Goal: Transaction & Acquisition: Purchase product/service

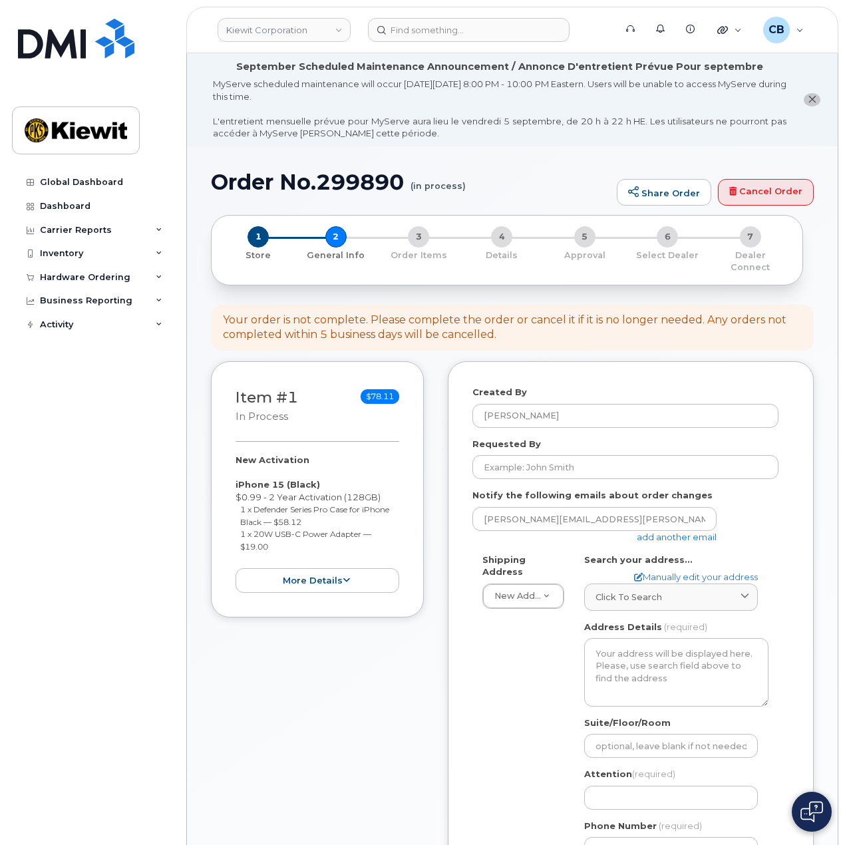
select select
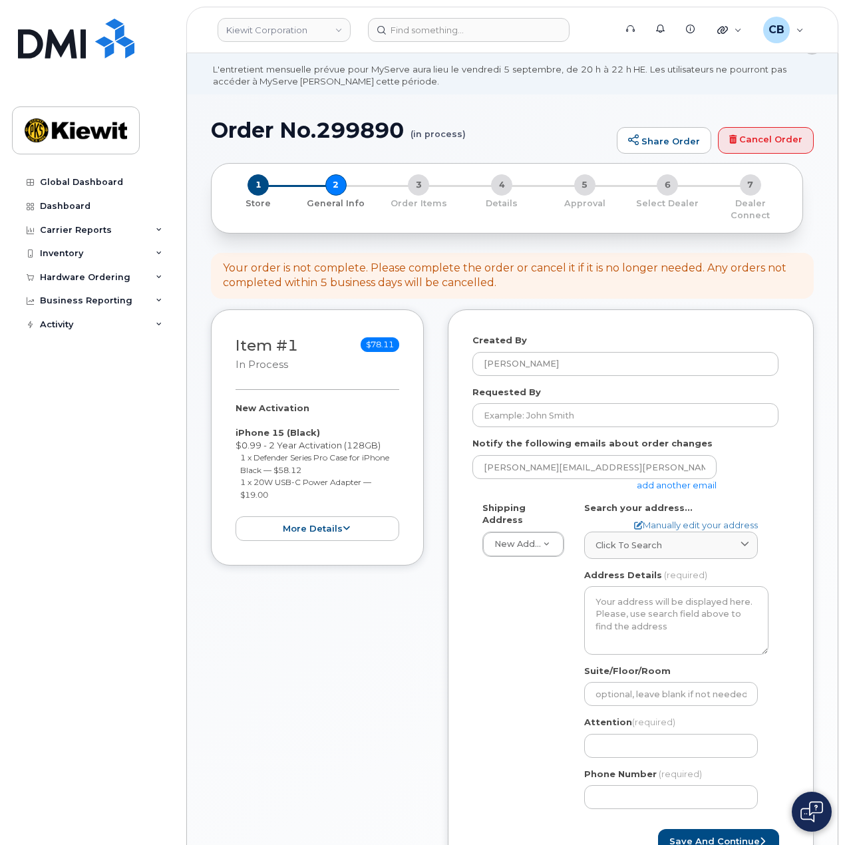
scroll to position [133, 0]
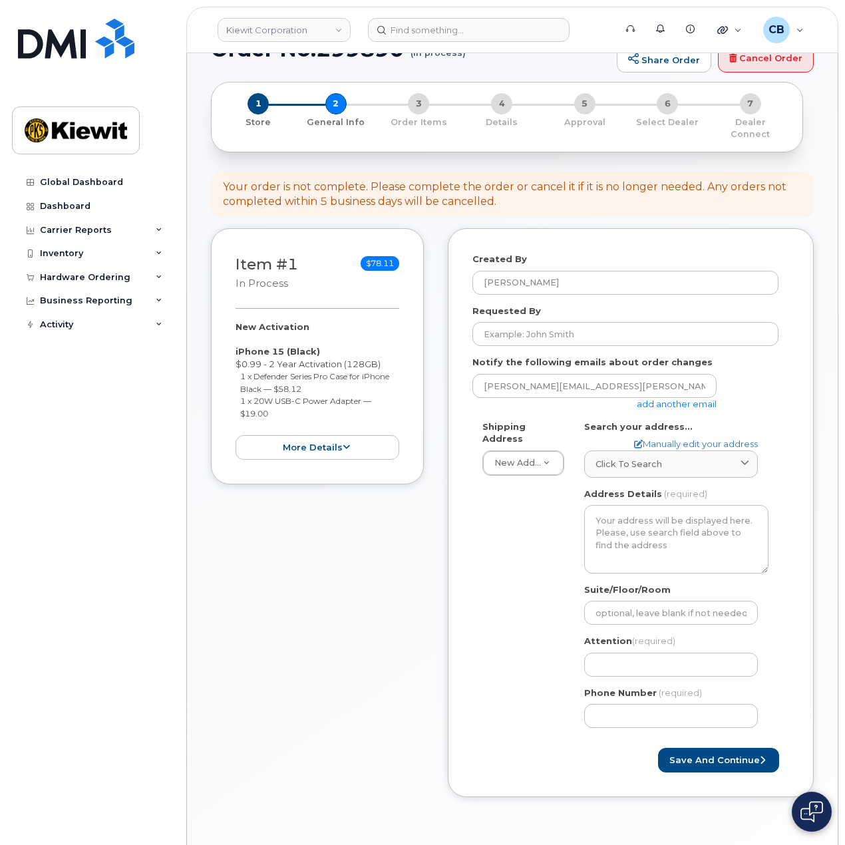
click at [675, 399] on link "add another email" at bounding box center [677, 404] width 80 height 11
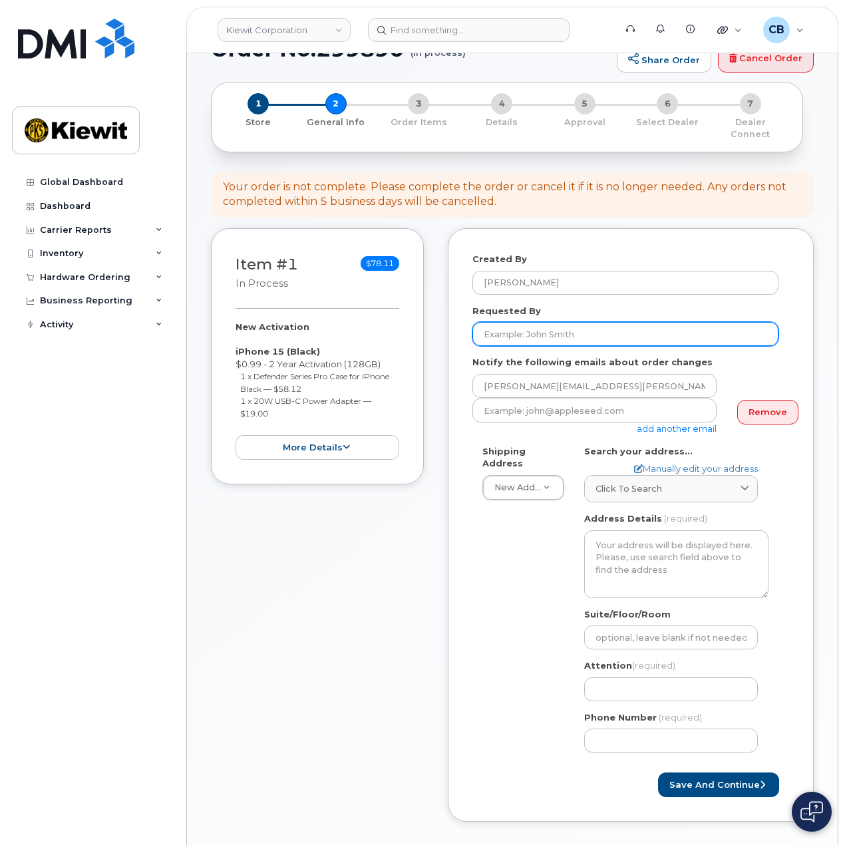
click at [558, 322] on input "Requested By" at bounding box center [625, 334] width 306 height 24
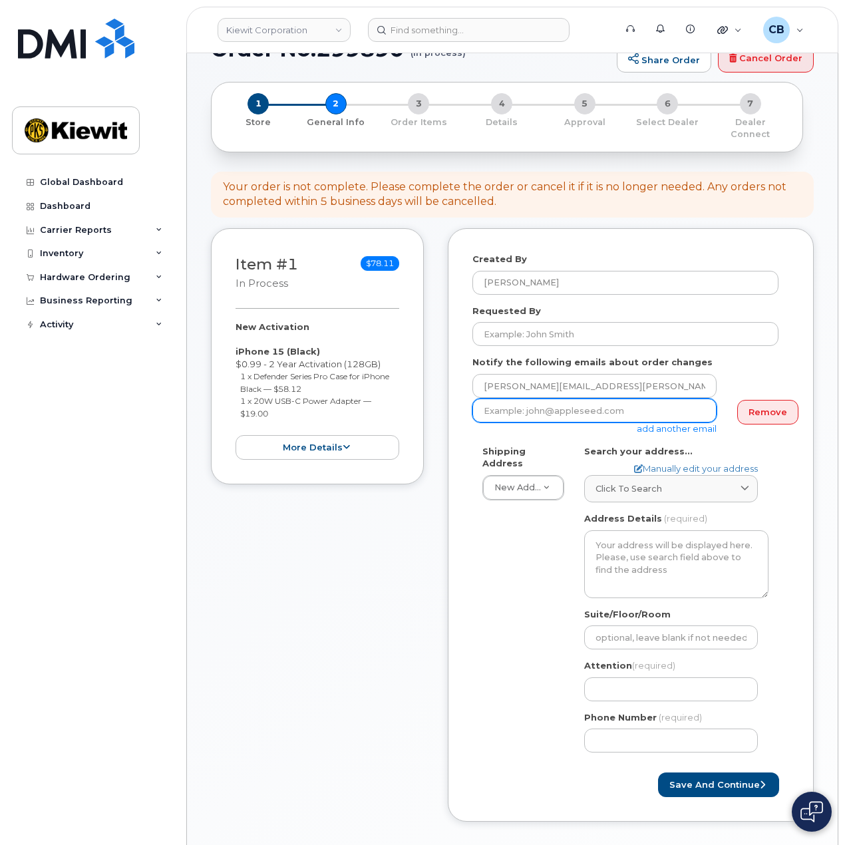
click at [559, 407] on input "email" at bounding box center [594, 411] width 244 height 24
paste input "Cherrelle.Clark@kiewit.com"
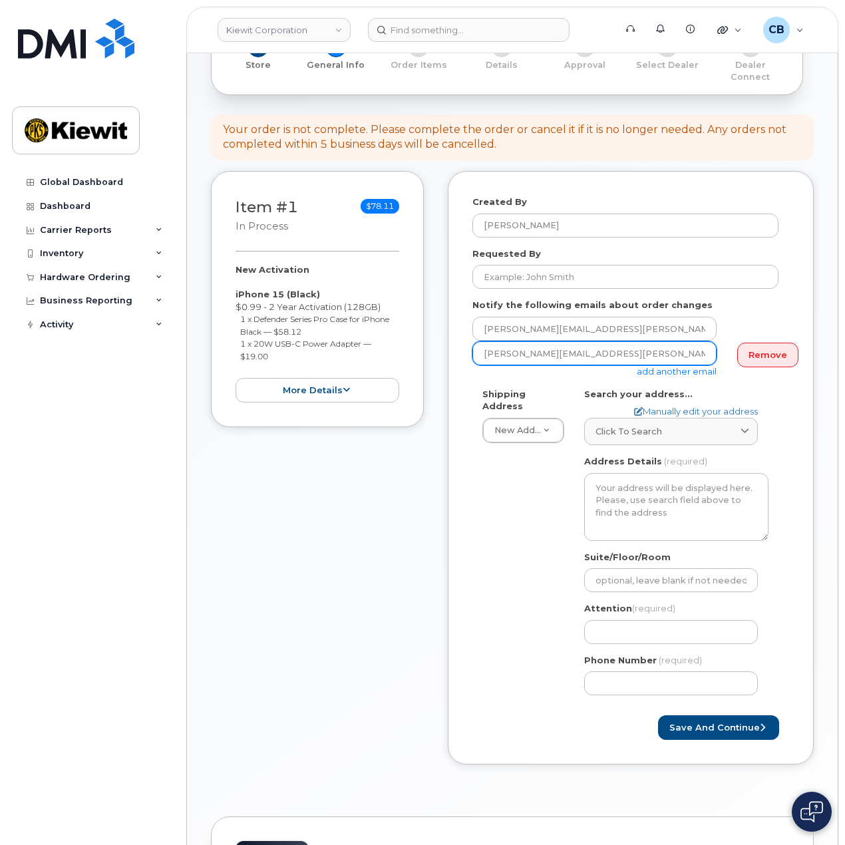
scroll to position [266, 0]
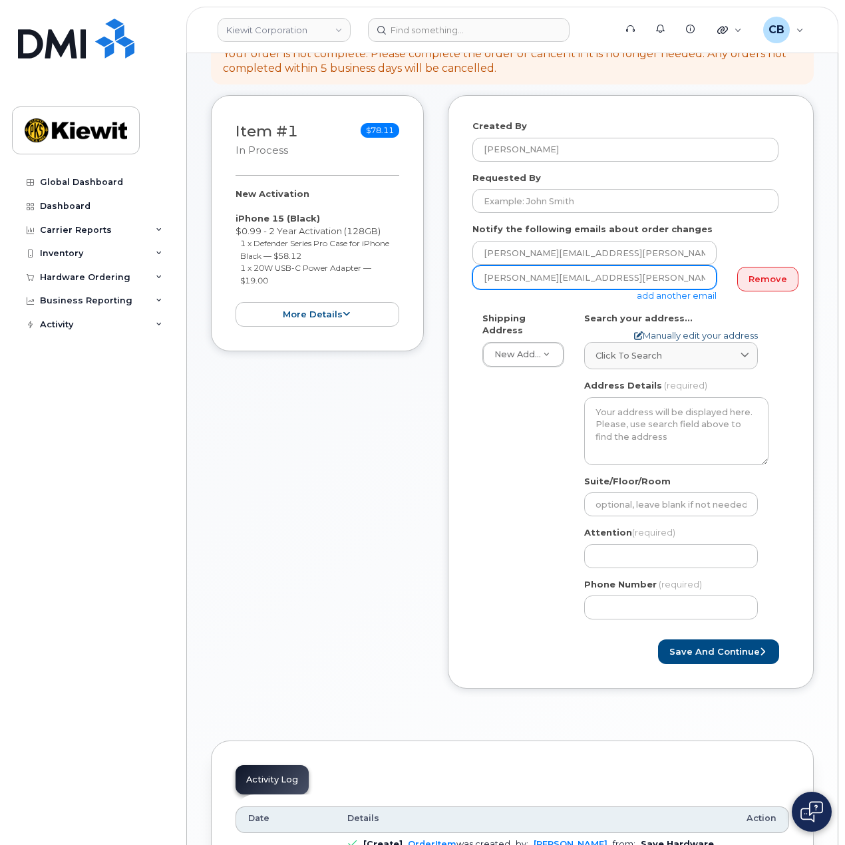
type input "Cherrelle.Clark@kiewit.com"
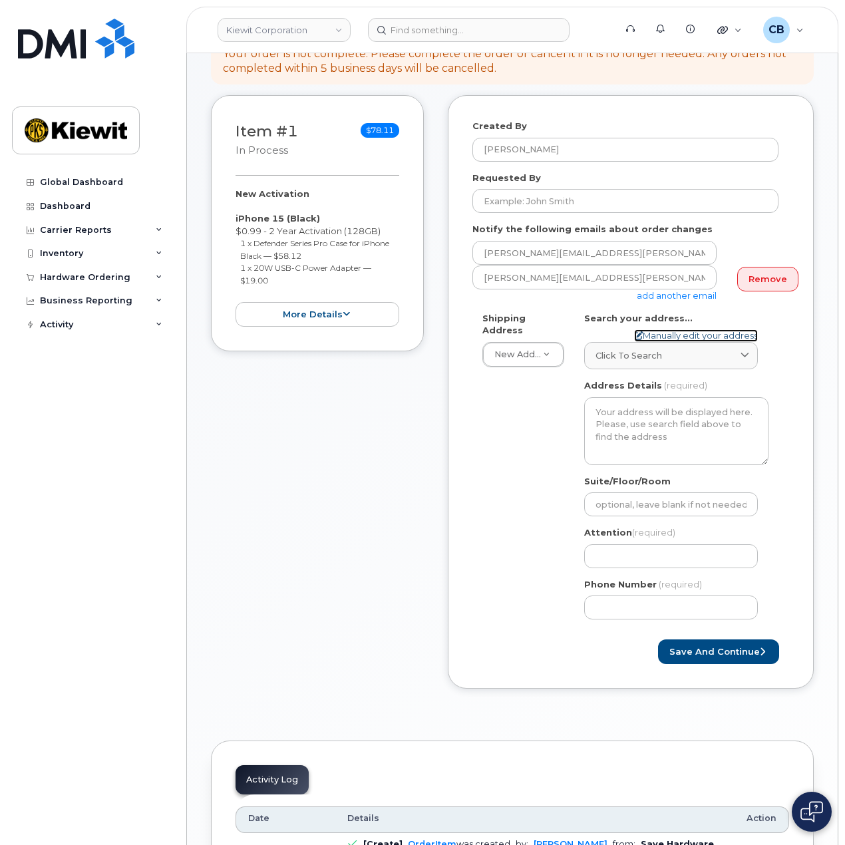
click at [694, 329] on link "Manually edit your address" at bounding box center [696, 335] width 124 height 13
select select
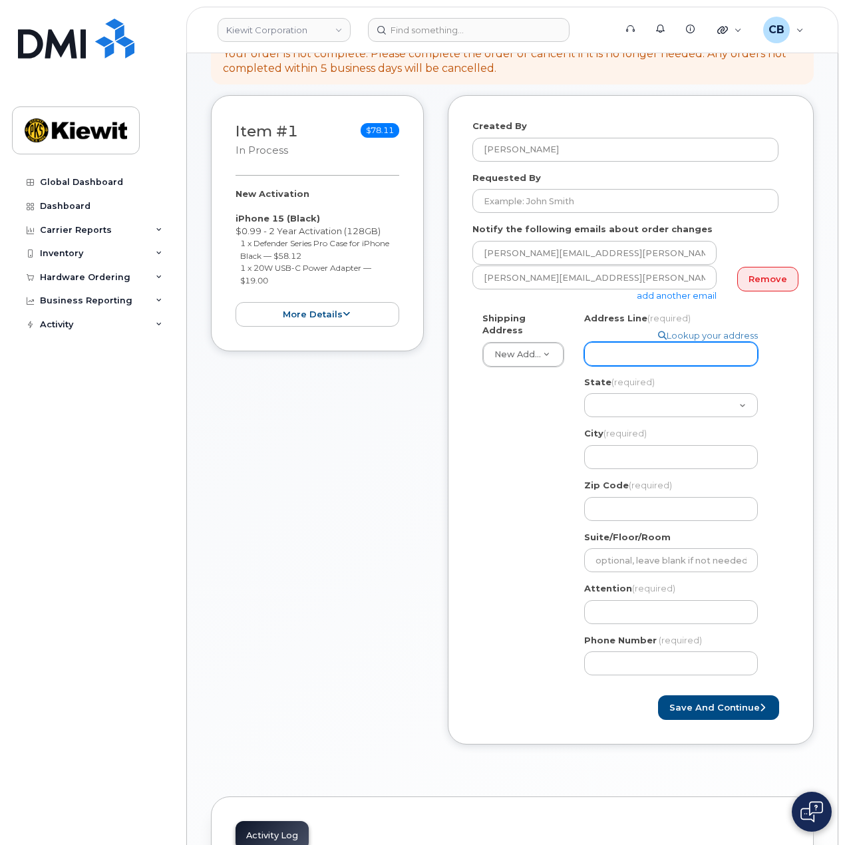
click at [631, 342] on input "Address Line (required)" at bounding box center [671, 354] width 174 height 24
paste input "1550 Mike Fahey Street"
select select
type input "1550 Mike Fahey Street"
click at [527, 387] on div "Shipping Address New Address New Address 6076 TX-12 1555 E McAndrews Rd 8880 Pe…" at bounding box center [625, 499] width 306 height 374
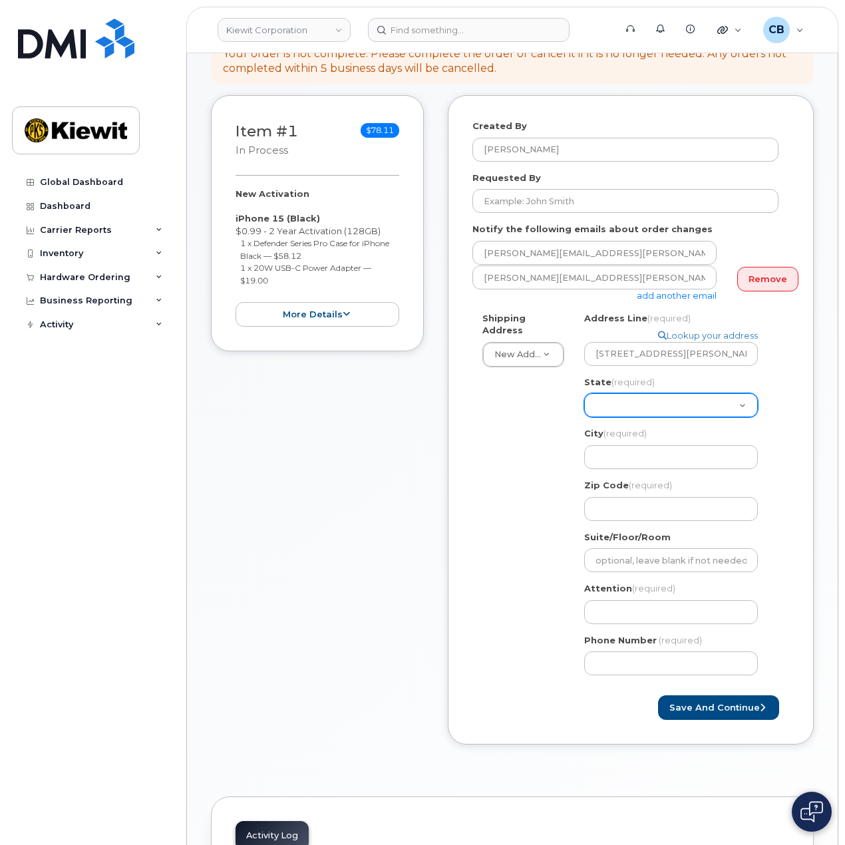
click at [626, 397] on select "Alabama Alaska American Samoa Arizona Arkansas California Colorado Connecticut …" at bounding box center [671, 405] width 174 height 24
select select "NE"
click at [584, 393] on select "Alabama Alaska American Samoa Arizona Arkansas California Colorado Connecticut …" at bounding box center [671, 405] width 174 height 24
click at [610, 448] on input "City (required)" at bounding box center [671, 457] width 174 height 24
select select
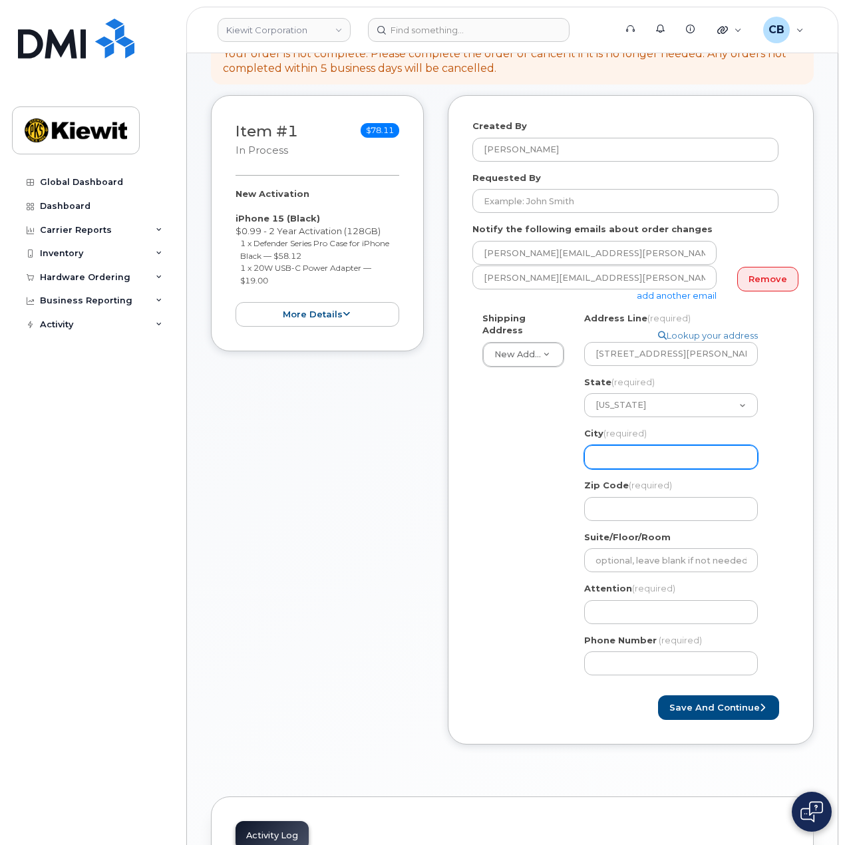
type input "O"
select select
type input "Om"
select select
type input "Oma"
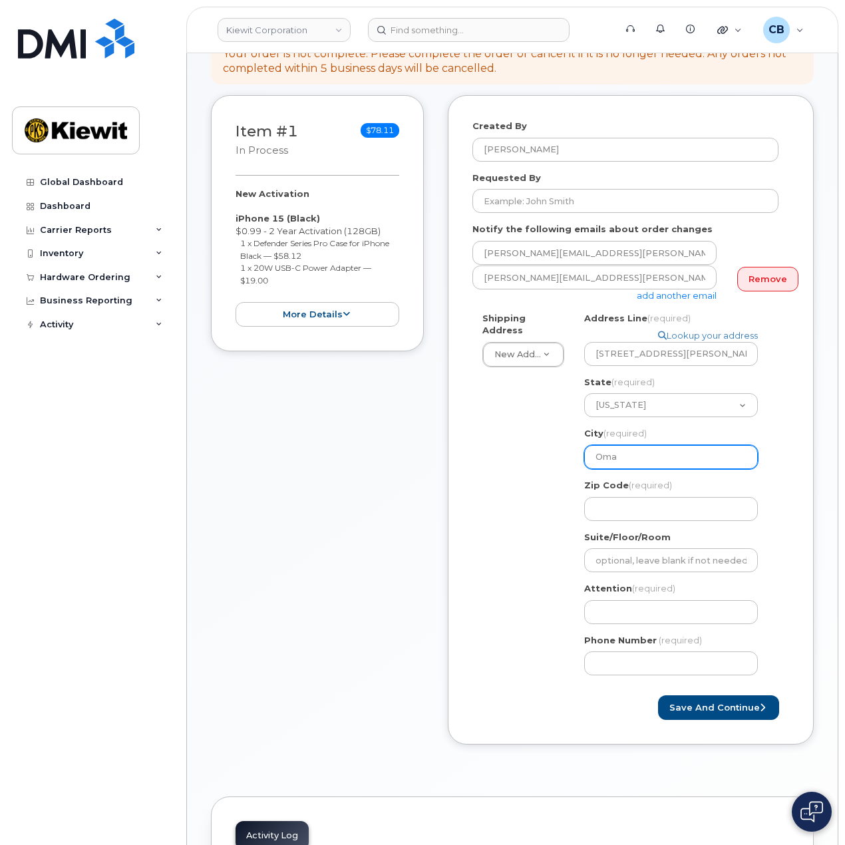
select select
type input "Omah"
select select
type input "Omaha"
select select
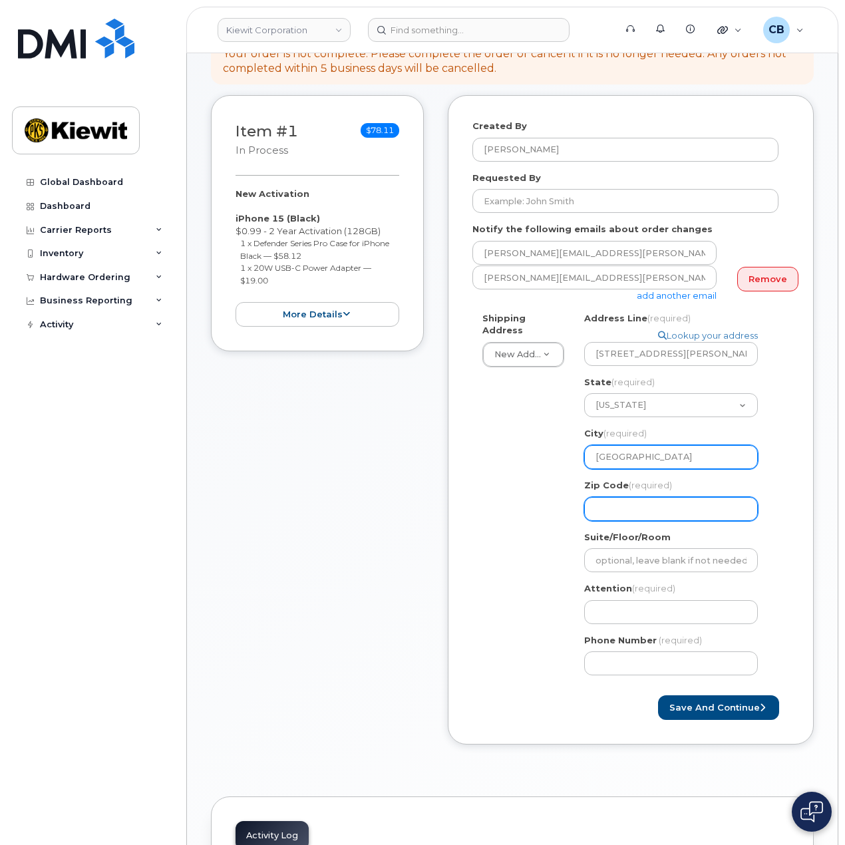
type input "6"
select select
type input "62"
select select
type input "6"
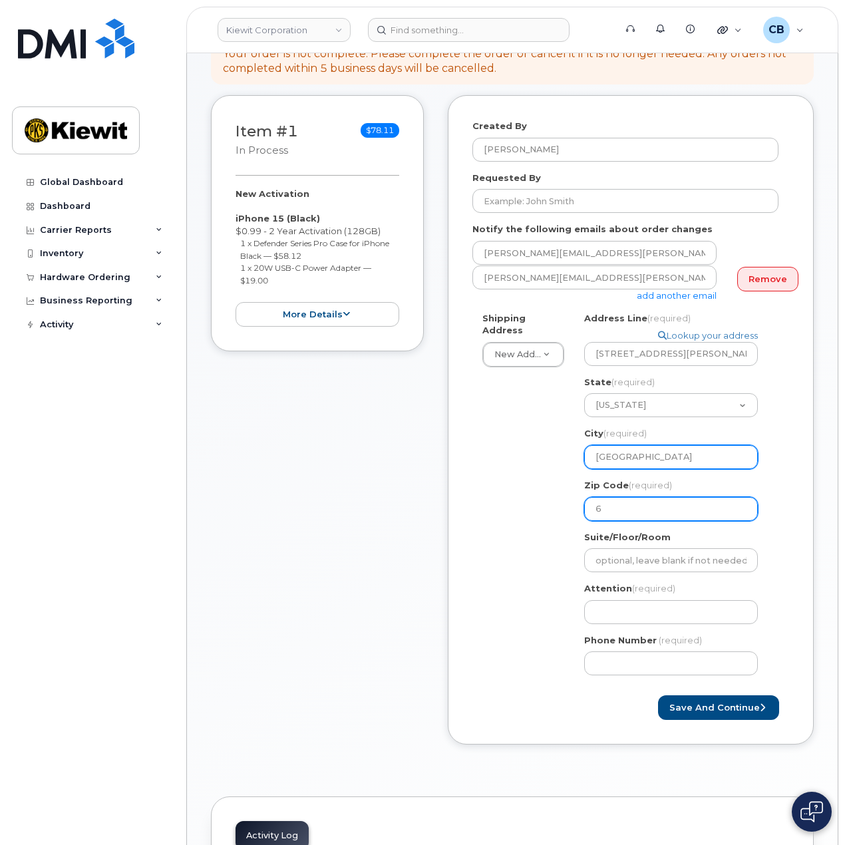
select select
type input "68"
select select
type input "681"
select select
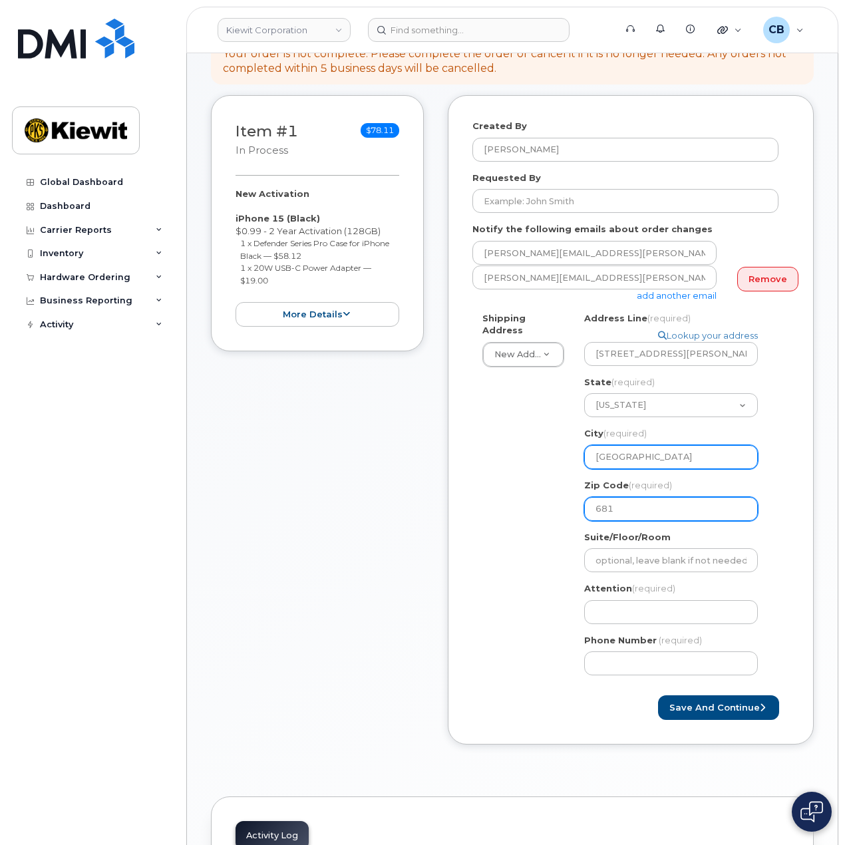
type input "6810"
select select
type input "68102"
click at [339, 498] on div "Item #1 in process $78.11 New Activation iPhone 15 (Black) $0.99 - 2 Year Activ…" at bounding box center [317, 429] width 213 height 669
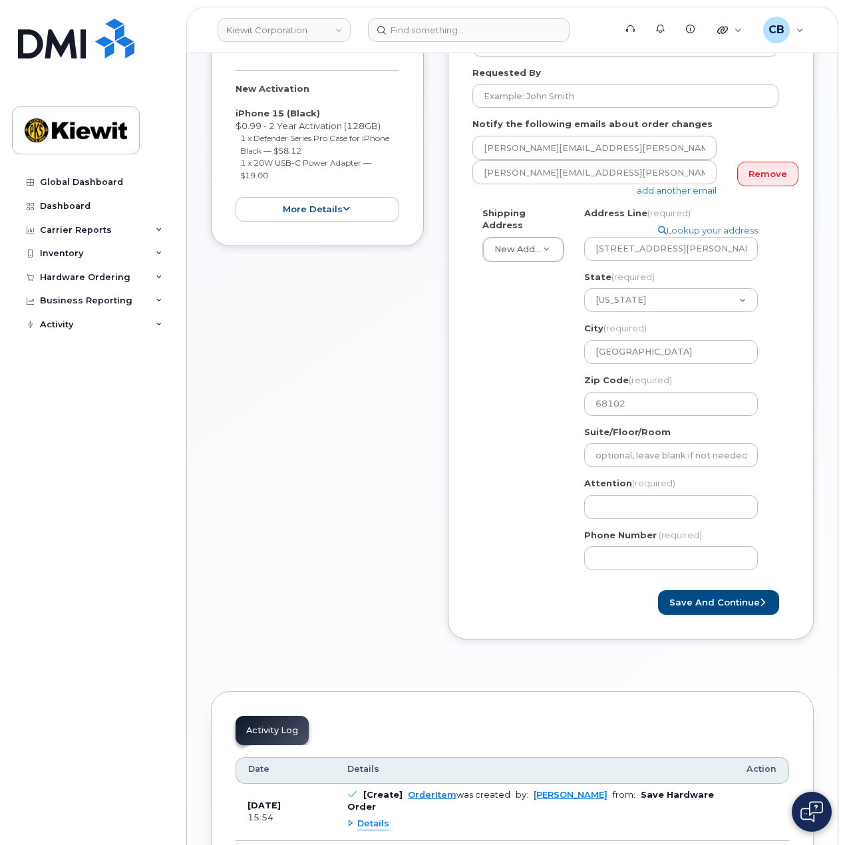
scroll to position [399, 0]
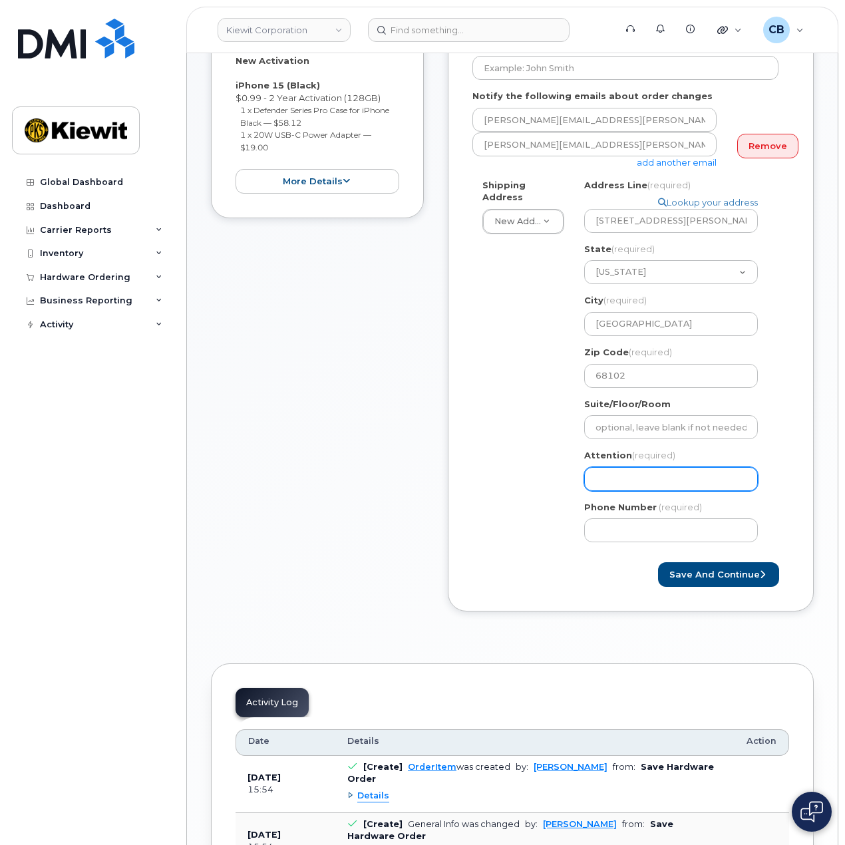
click at [624, 467] on input "Attention (required)" at bounding box center [671, 479] width 174 height 24
click at [631, 518] on input "Phone Number" at bounding box center [671, 530] width 174 height 24
click at [618, 453] on div "Attention (required)" at bounding box center [676, 470] width 184 height 42
click at [665, 471] on input "Attention (required)" at bounding box center [671, 479] width 174 height 24
paste input "Reese.Burke"
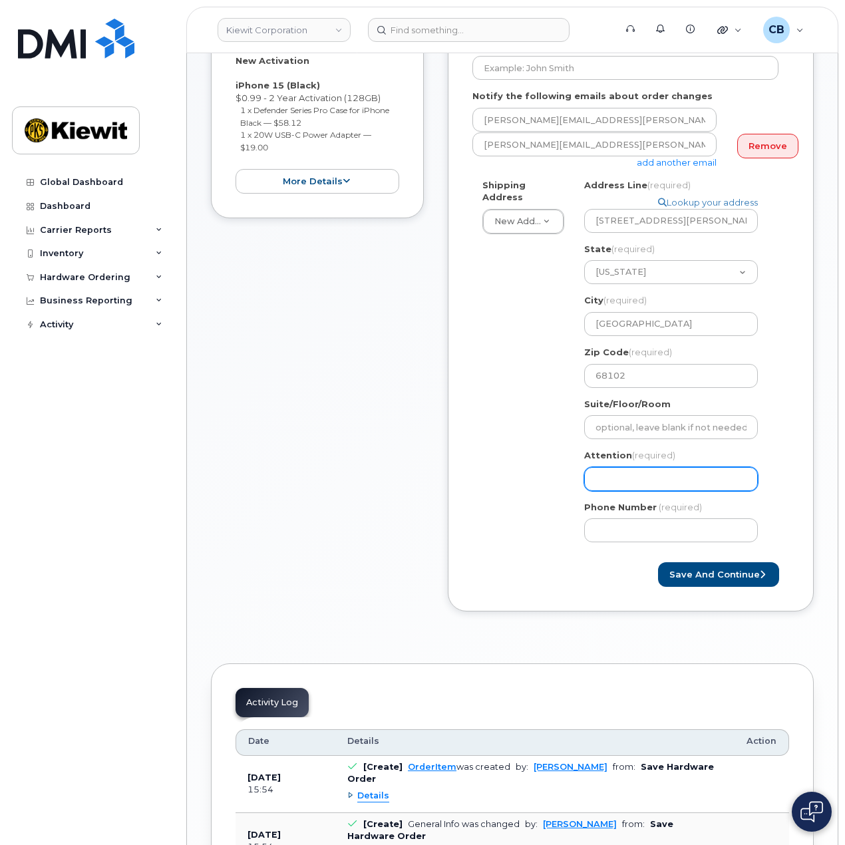
select select
type input "Reese.Burke"
select select
type input "ReeseBurke"
select select
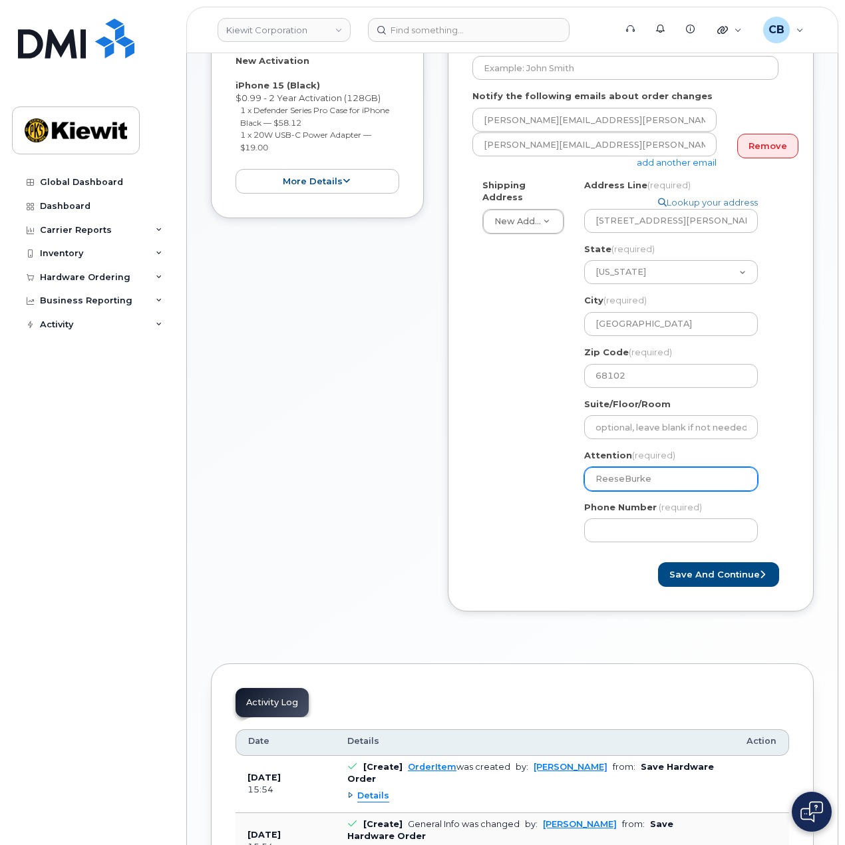
type input "Reese Burke"
click at [694, 467] on input "Reese Burke" at bounding box center [671, 479] width 174 height 24
select select
type input "Reese Burke,"
click at [691, 468] on input "Reese Burke," at bounding box center [671, 479] width 174 height 24
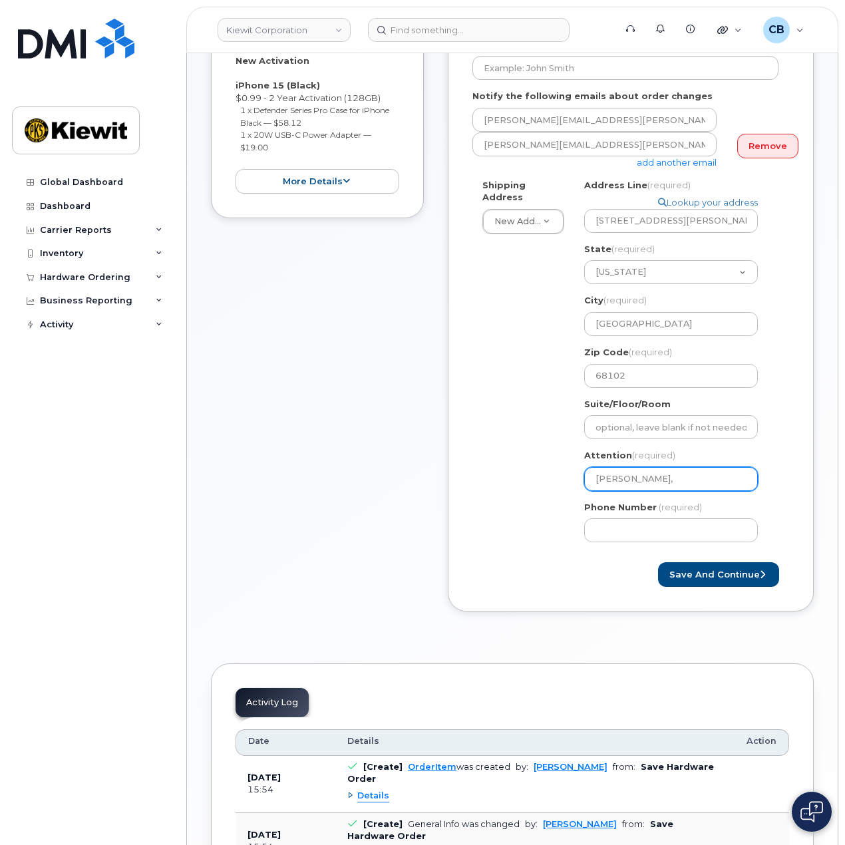
paste input "Cherrelle.Clark"
select select
type input "Reese Burke, Cherrelle.Clark"
drag, startPoint x: 693, startPoint y: 467, endPoint x: 727, endPoint y: 471, distance: 34.2
click at [693, 467] on input "Reese Burke, Cherrelle.Clark" at bounding box center [671, 479] width 174 height 24
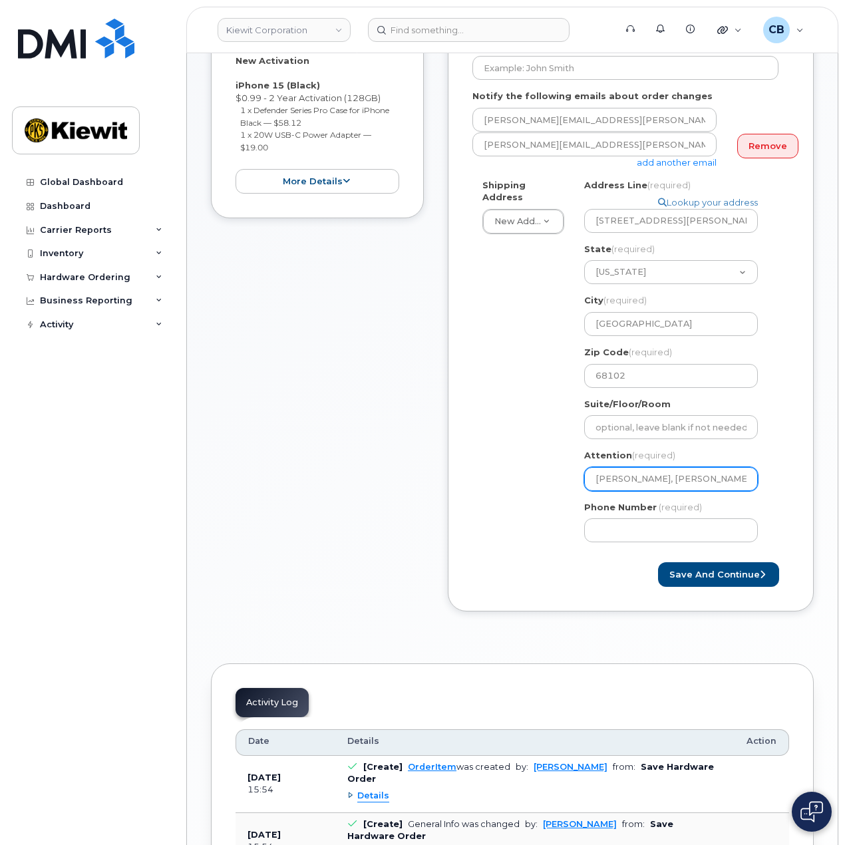
select select
type input "Reese Burke, CherrelleClark"
select select
type input "Reese Burke, Cherrelle Clark"
click at [642, 518] on input "Phone Number" at bounding box center [671, 530] width 174 height 24
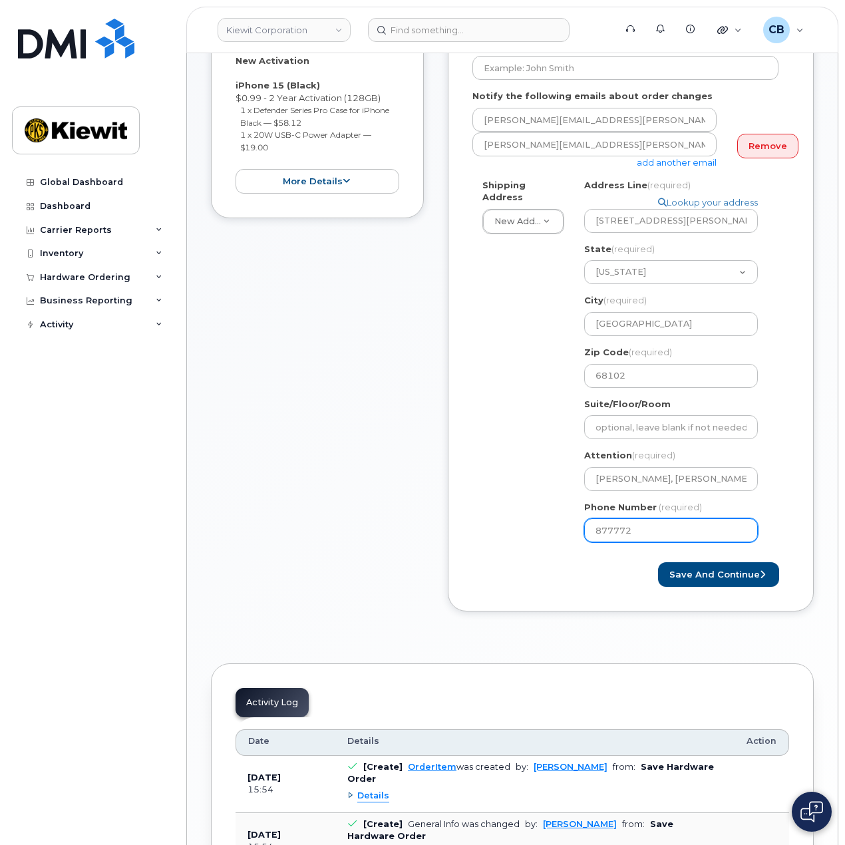
click at [658, 518] on input "877772" at bounding box center [671, 530] width 174 height 24
type input "877772770"
select select
type input "8777727707"
click at [703, 562] on button "Save and Continue" at bounding box center [718, 574] width 121 height 25
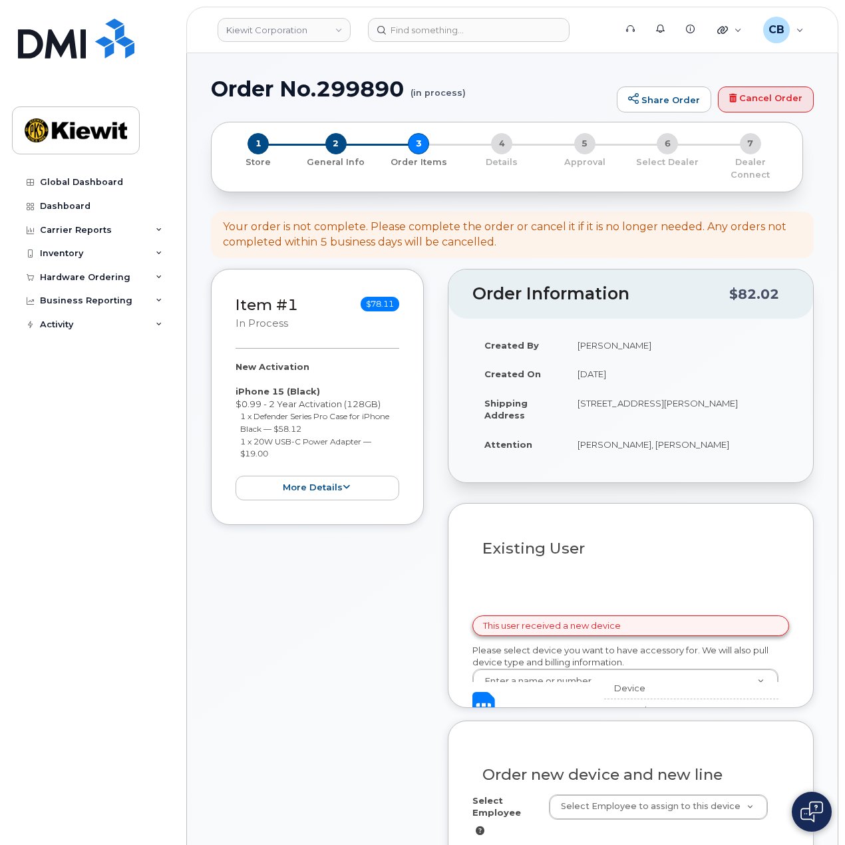
select select
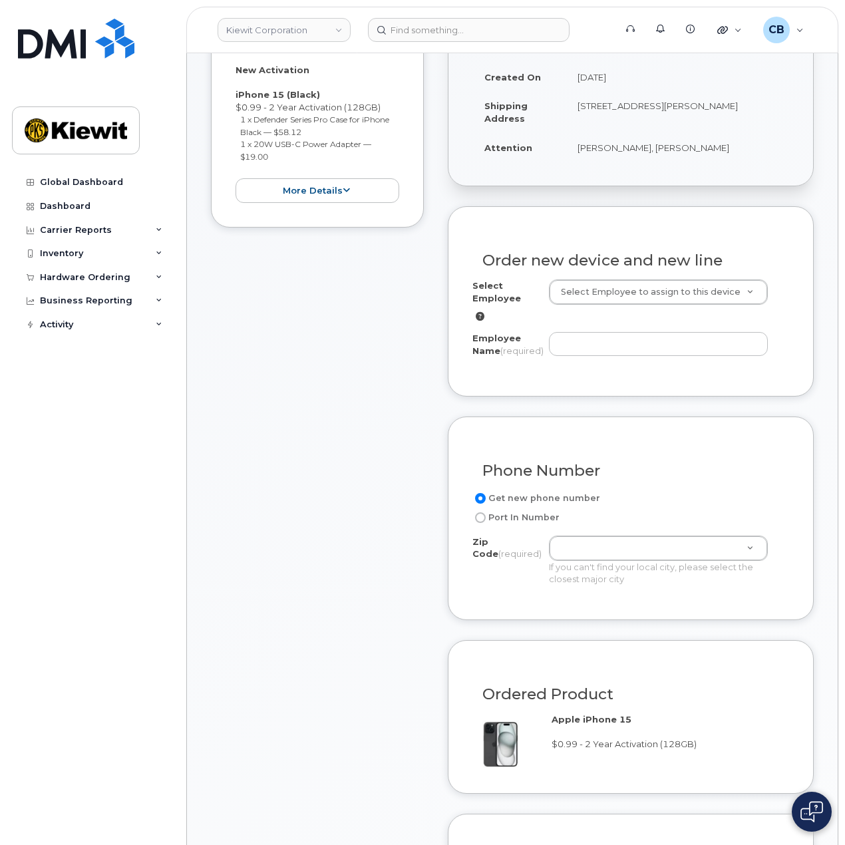
scroll to position [399, 0]
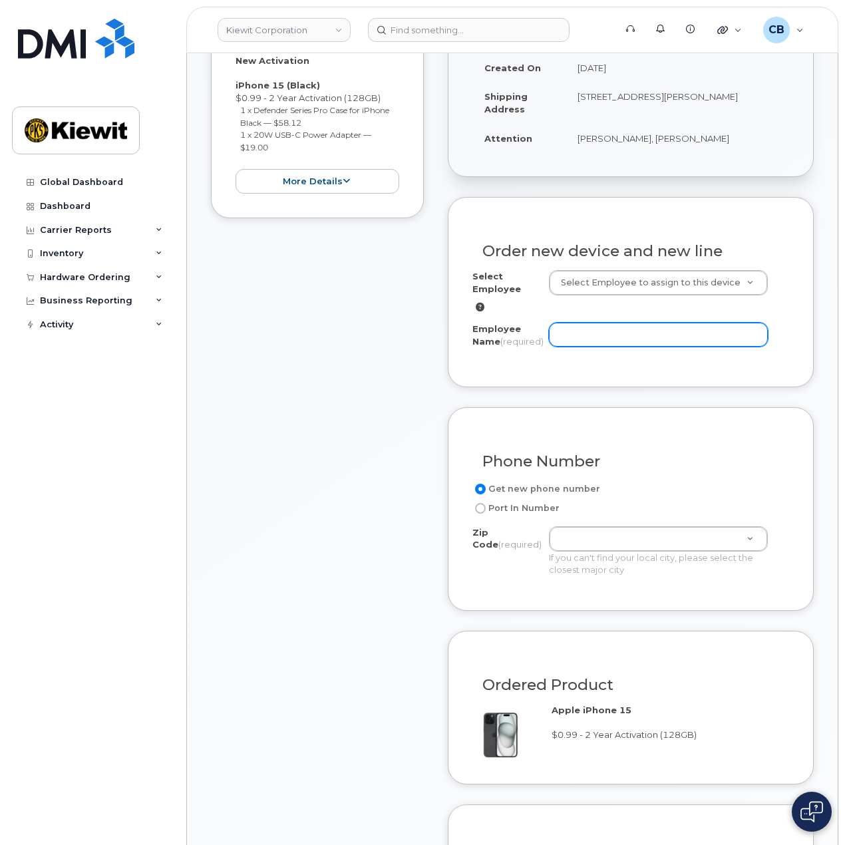
click at [582, 323] on input "Employee Name (required)" at bounding box center [658, 335] width 219 height 24
paste input "Cherrelle.Clark"
drag, startPoint x: 636, startPoint y: 325, endPoint x: 441, endPoint y: 323, distance: 195.0
click at [438, 324] on div "Item #1 in process $78.11 New Activation iPhone 15 (Black) $0.99 - 2 Year Activ…" at bounding box center [512, 599] width 603 height 1274
paste input "[PERSON_NAME]"
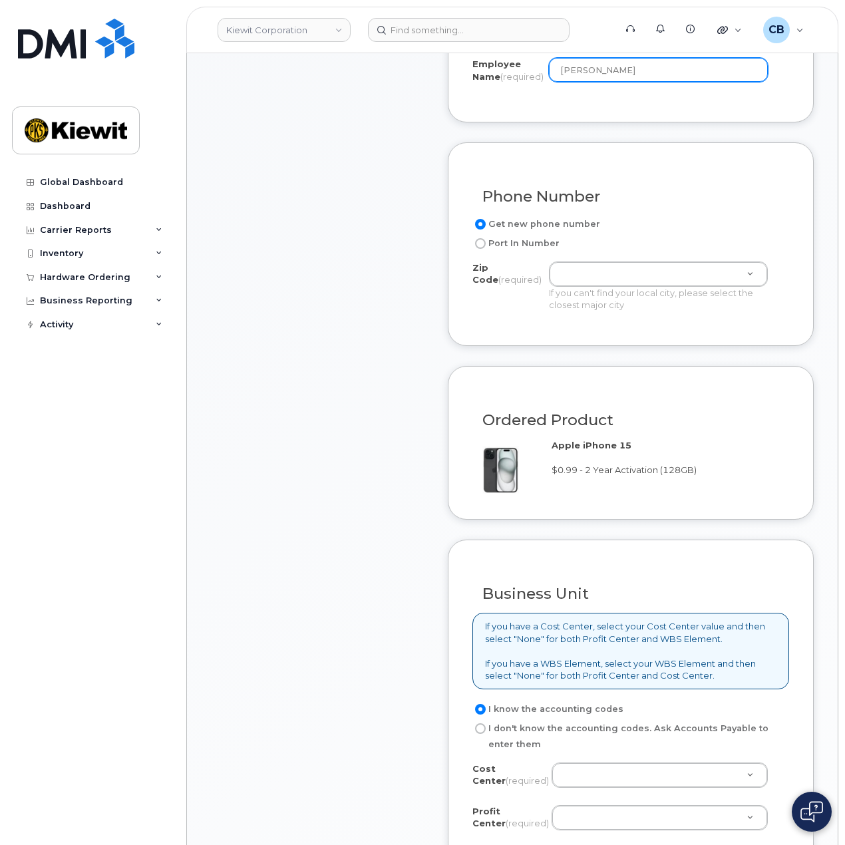
scroll to position [665, 0]
type input "[PERSON_NAME]"
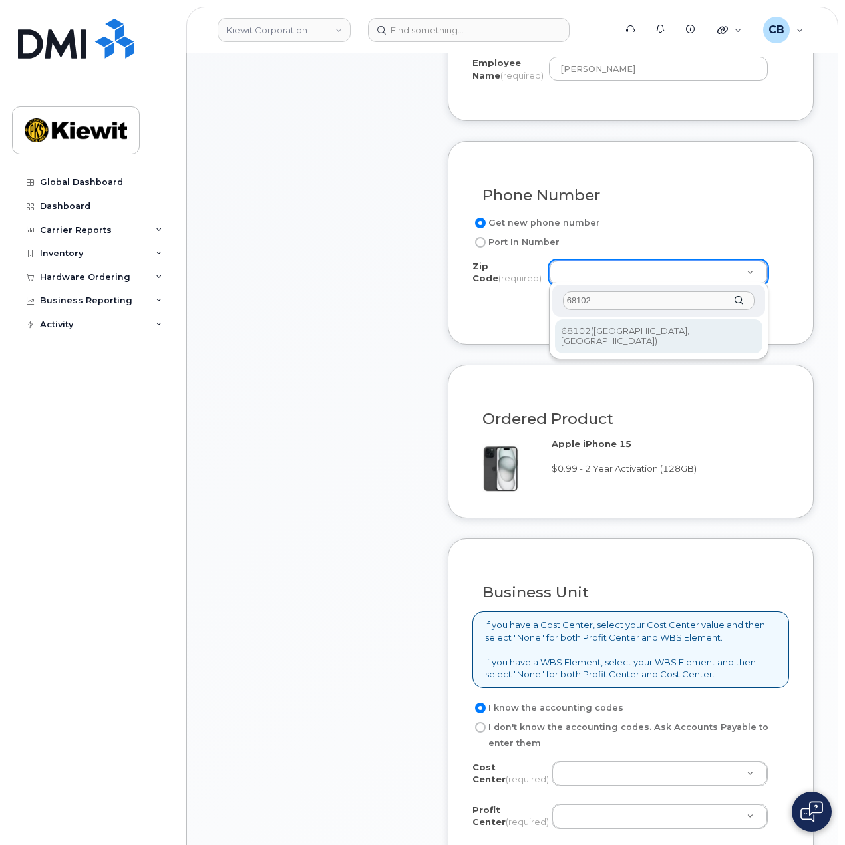
type input "68102"
click at [656, 344] on div "Zip Code (required) 68102 68102 (Omaha, NE)" at bounding box center [659, 320] width 220 height 77
type input "68102 (Omaha, NE)"
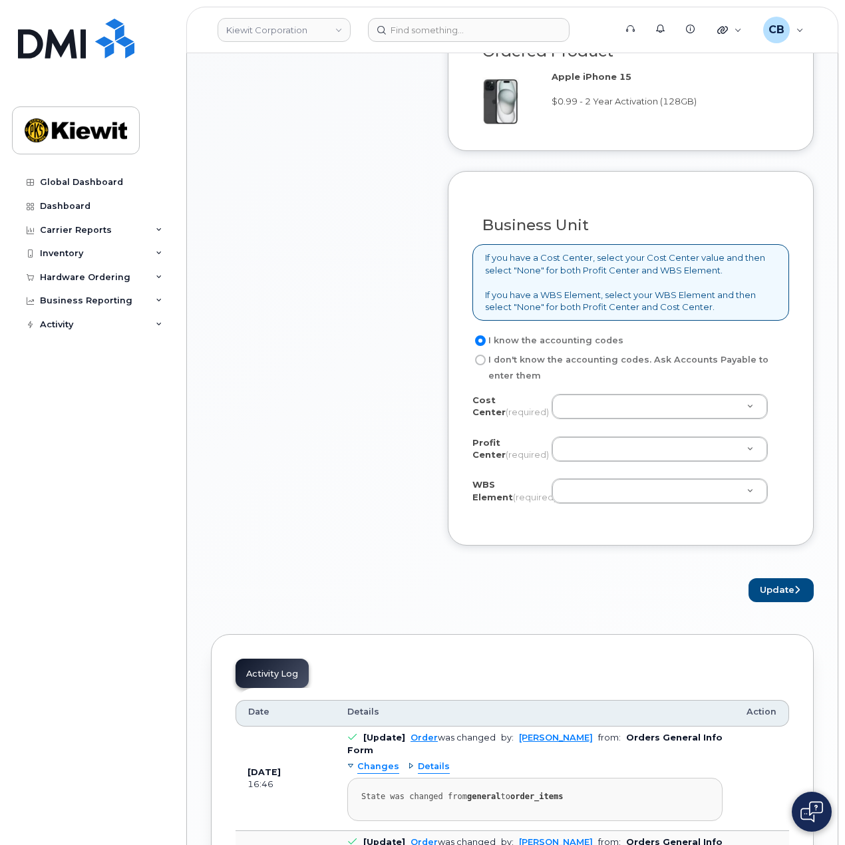
scroll to position [1131, 0]
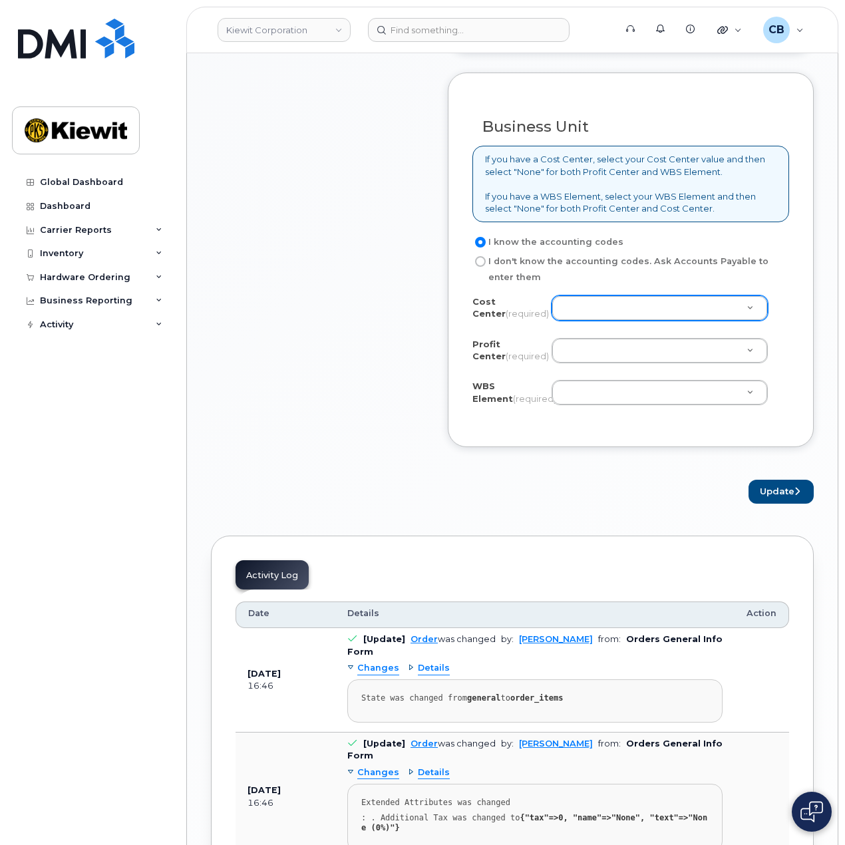
drag, startPoint x: 538, startPoint y: 301, endPoint x: 552, endPoint y: 303, distance: 14.0
click at [541, 301] on div "Cost Center (required)" at bounding box center [511, 310] width 79 height 30
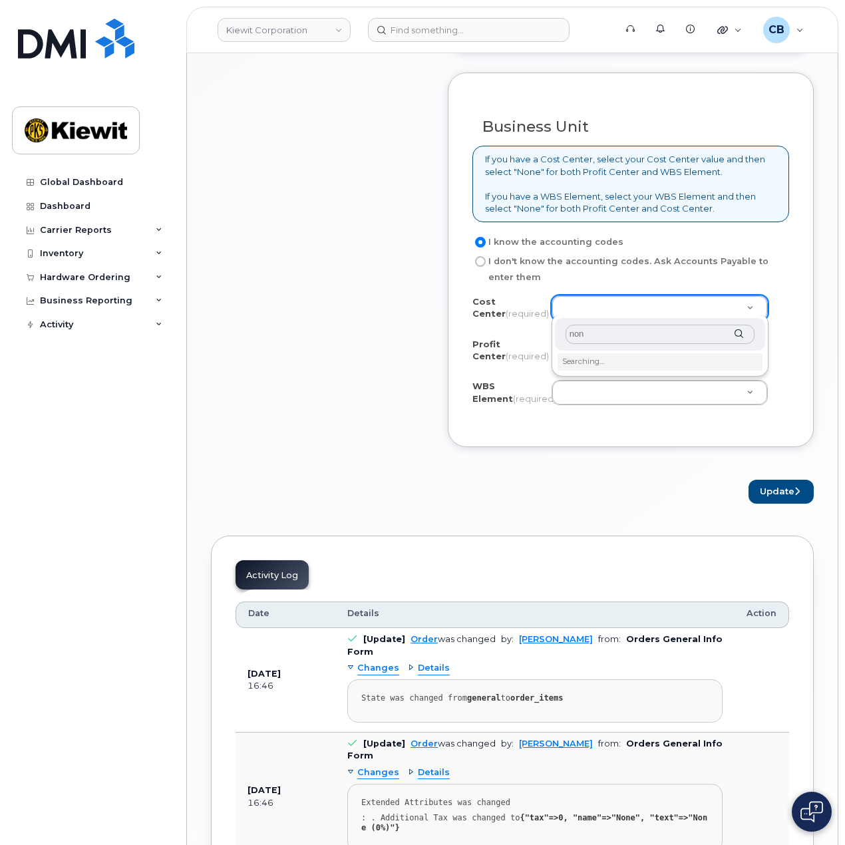
type input "none"
type input "None"
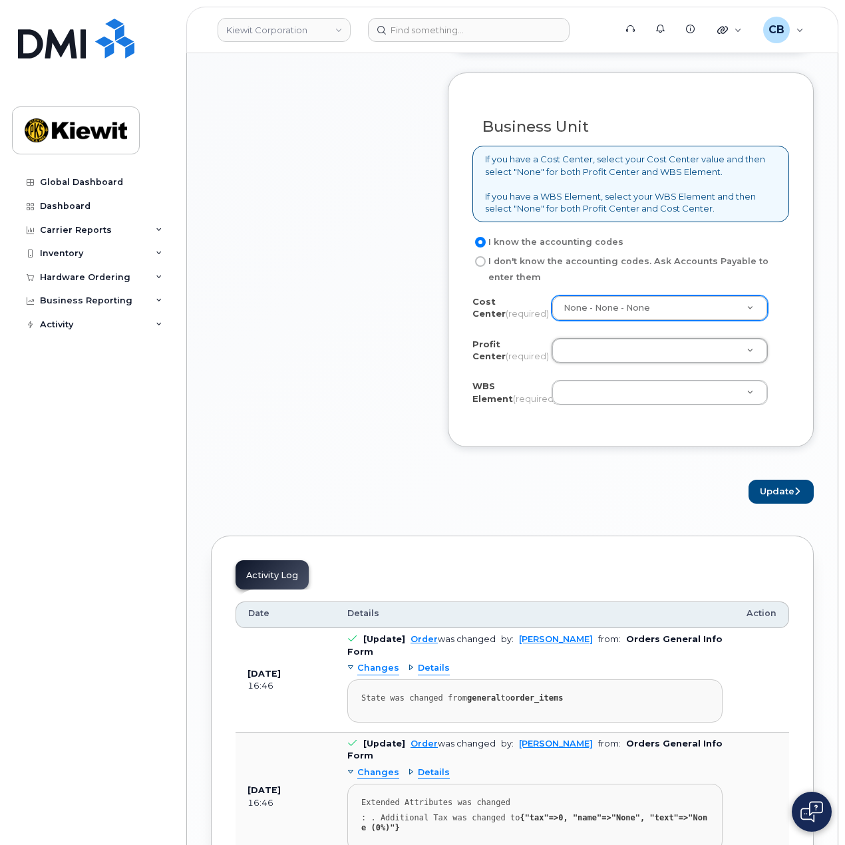
type input "n"
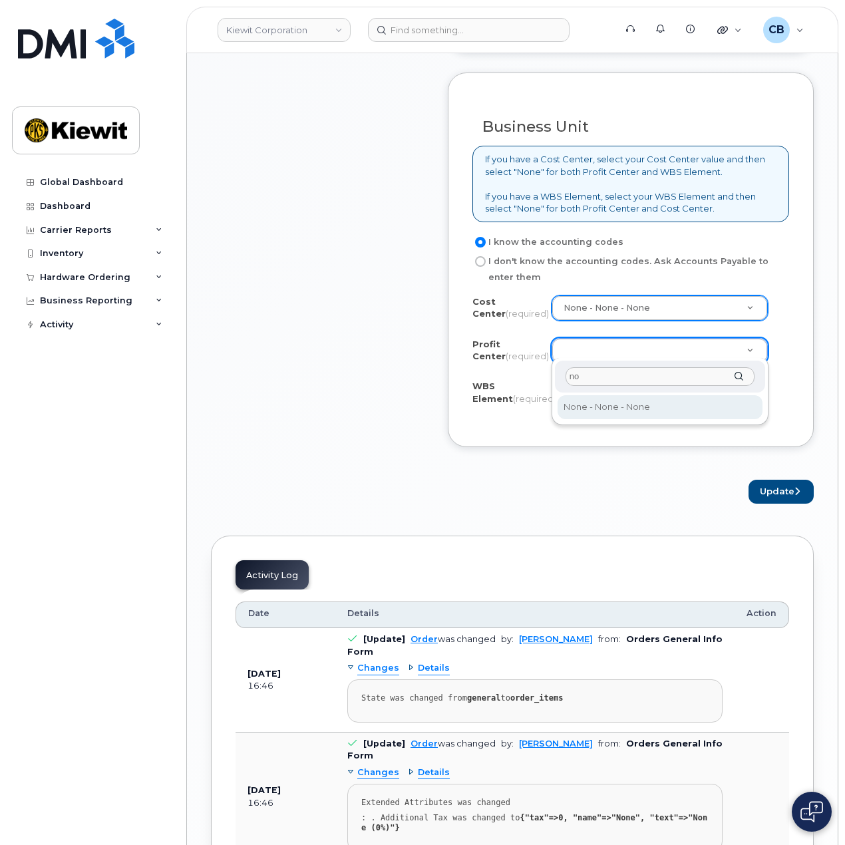
type input "non"
select select "None"
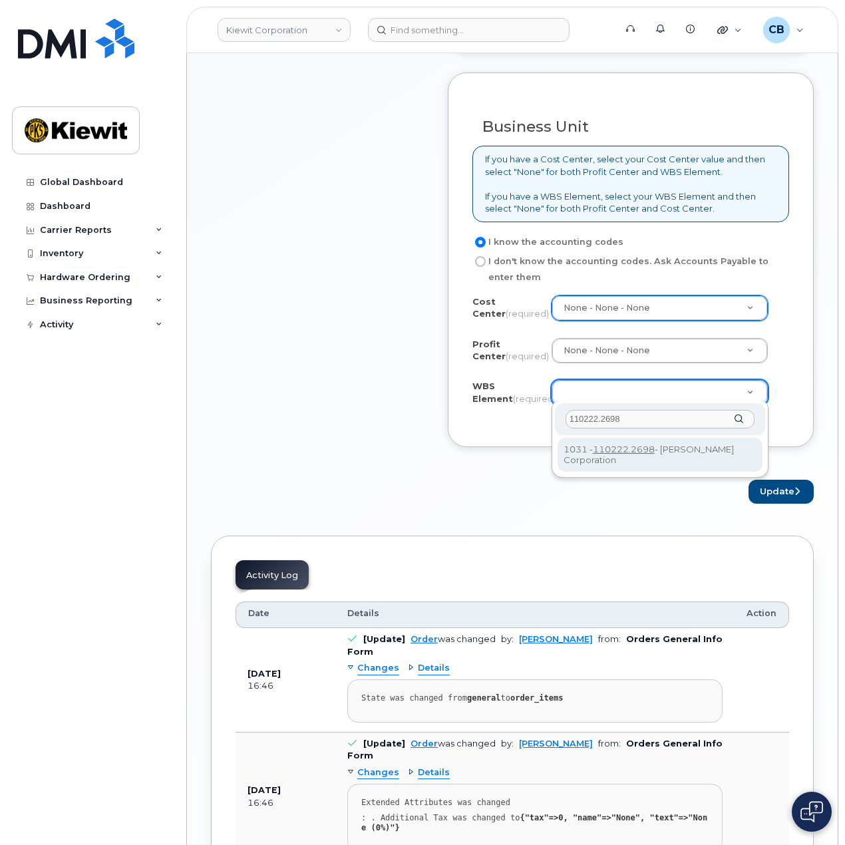
type input "110222.2698"
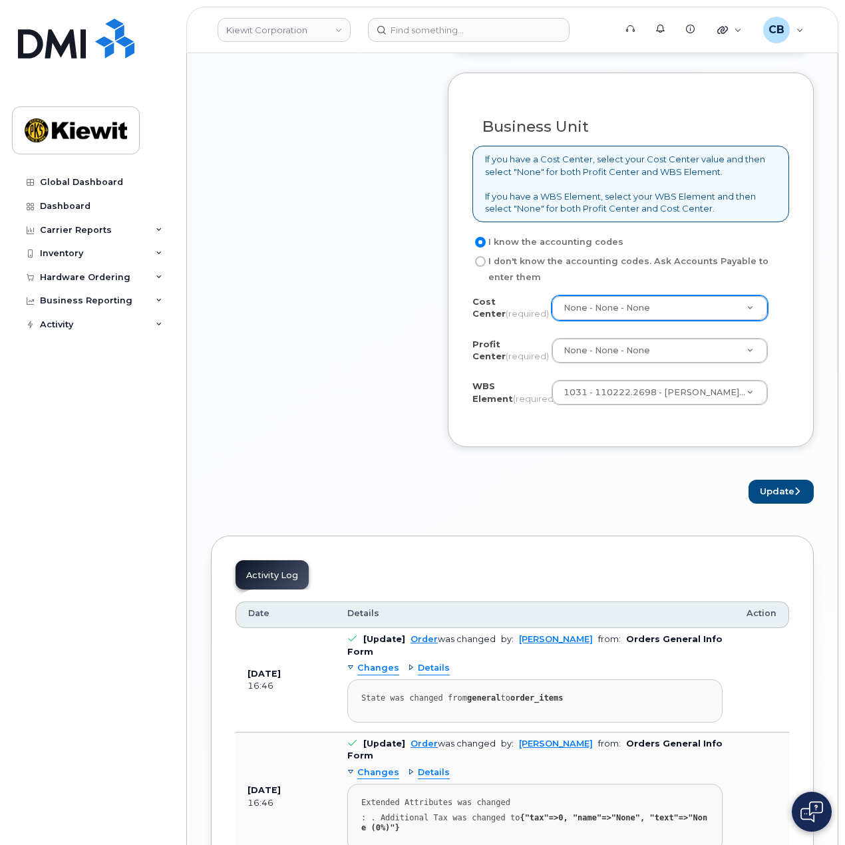
click at [789, 482] on button "Update" at bounding box center [781, 492] width 65 height 25
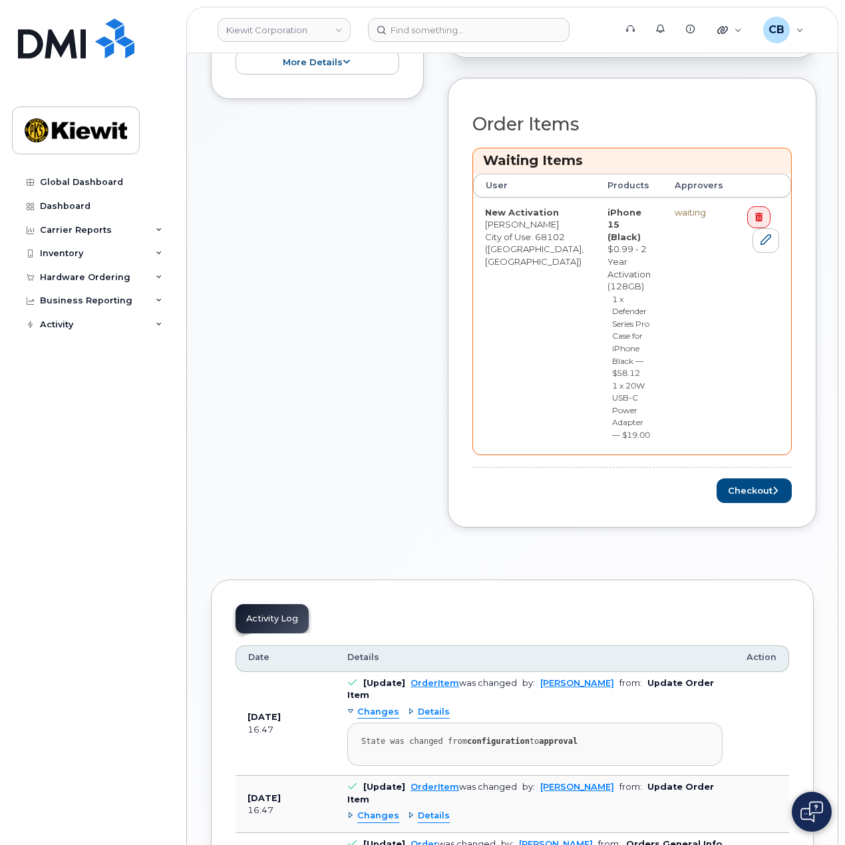
scroll to position [599, 0]
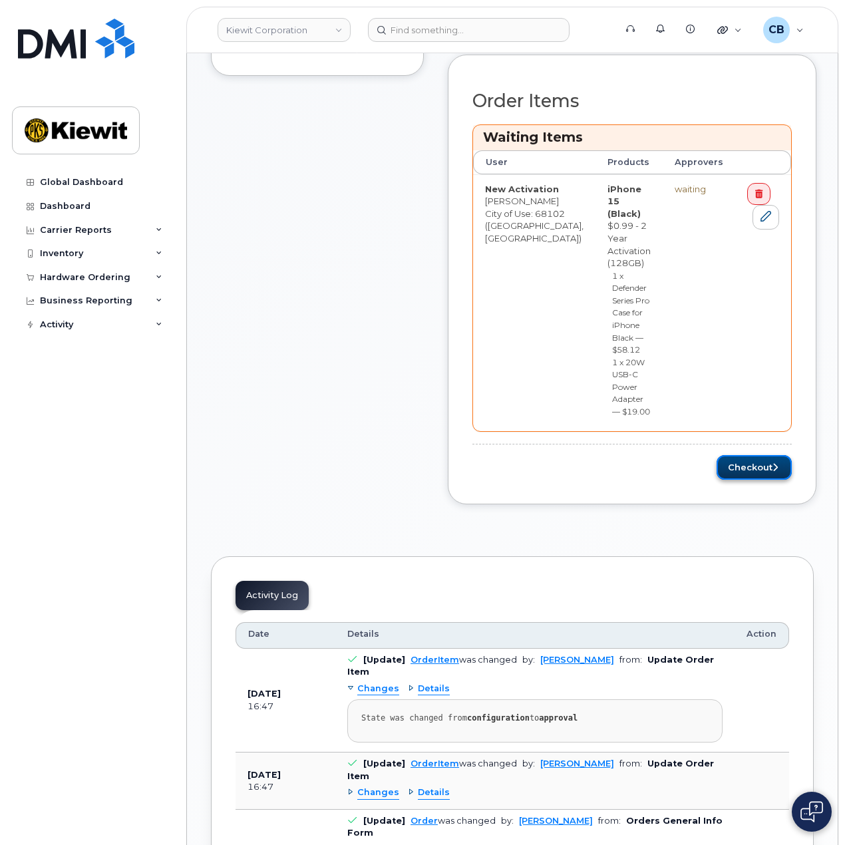
click at [729, 455] on button "Checkout" at bounding box center [754, 467] width 75 height 25
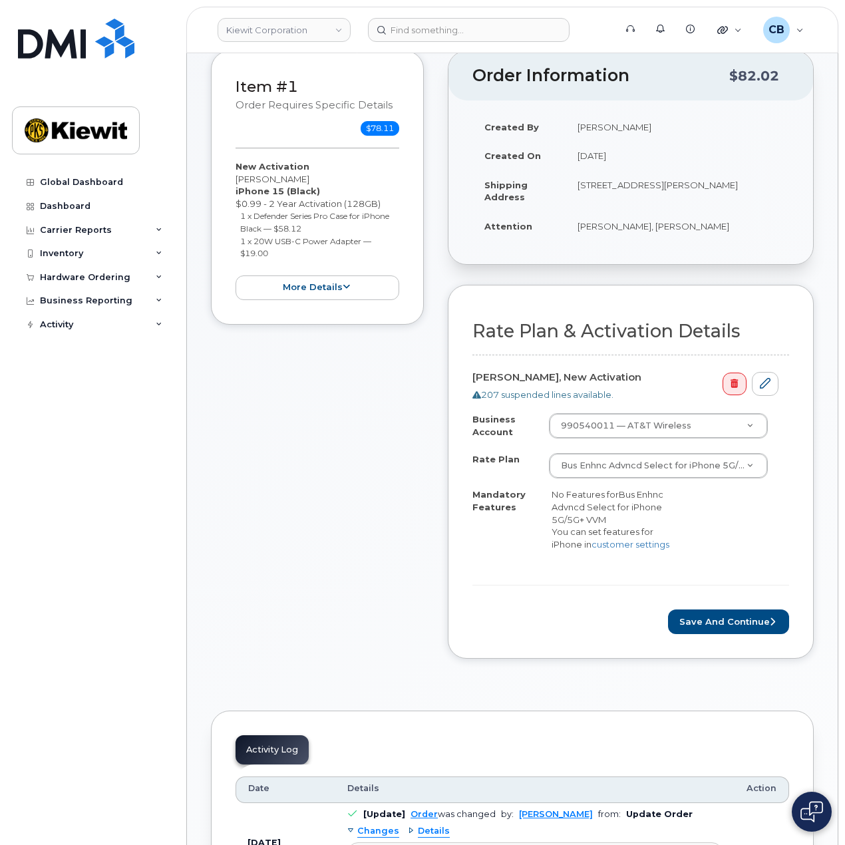
scroll to position [266, 0]
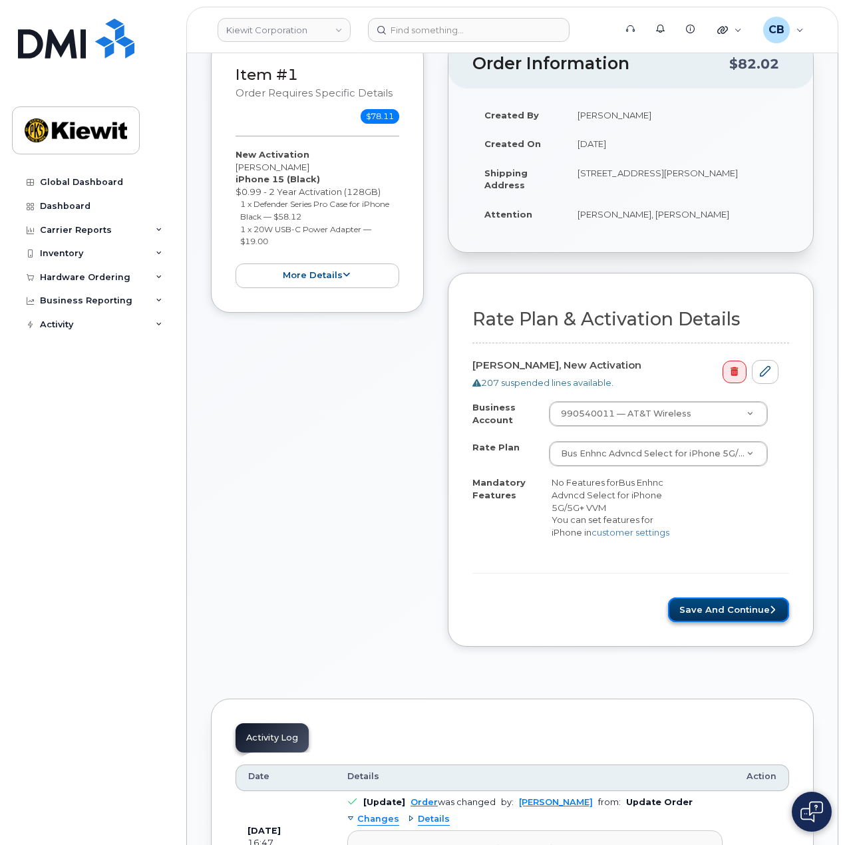
click at [728, 598] on button "Save and Continue" at bounding box center [728, 610] width 121 height 25
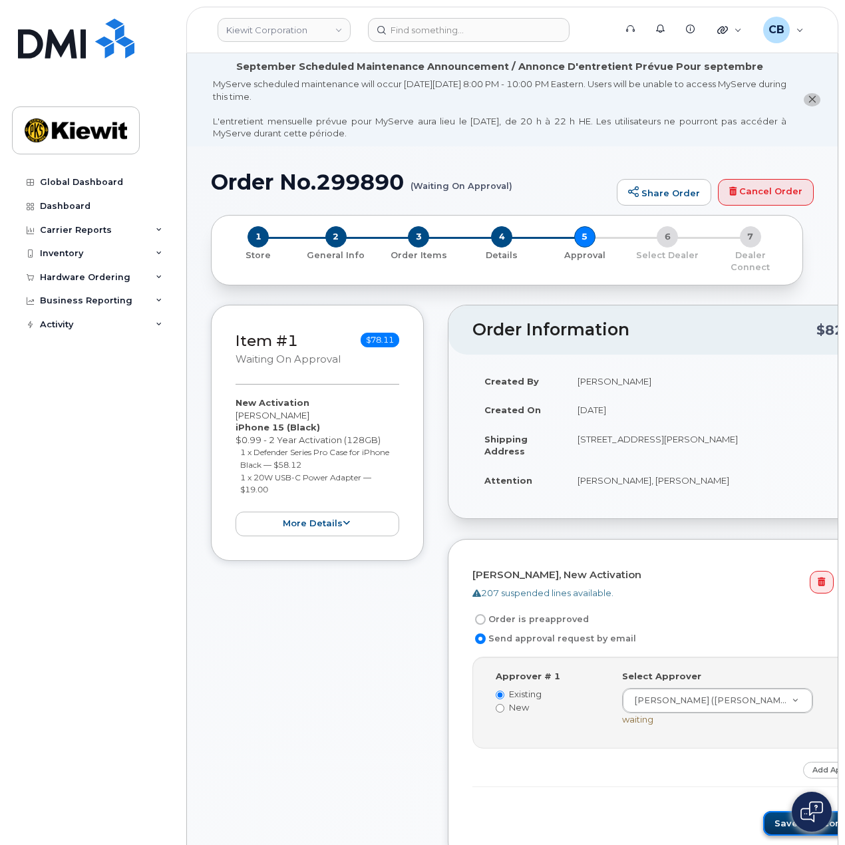
click at [763, 811] on button "Save and Continue" at bounding box center [819, 823] width 113 height 25
click at [344, 180] on h1 "Order No.299890 (Waiting On Approval)" at bounding box center [410, 181] width 399 height 23
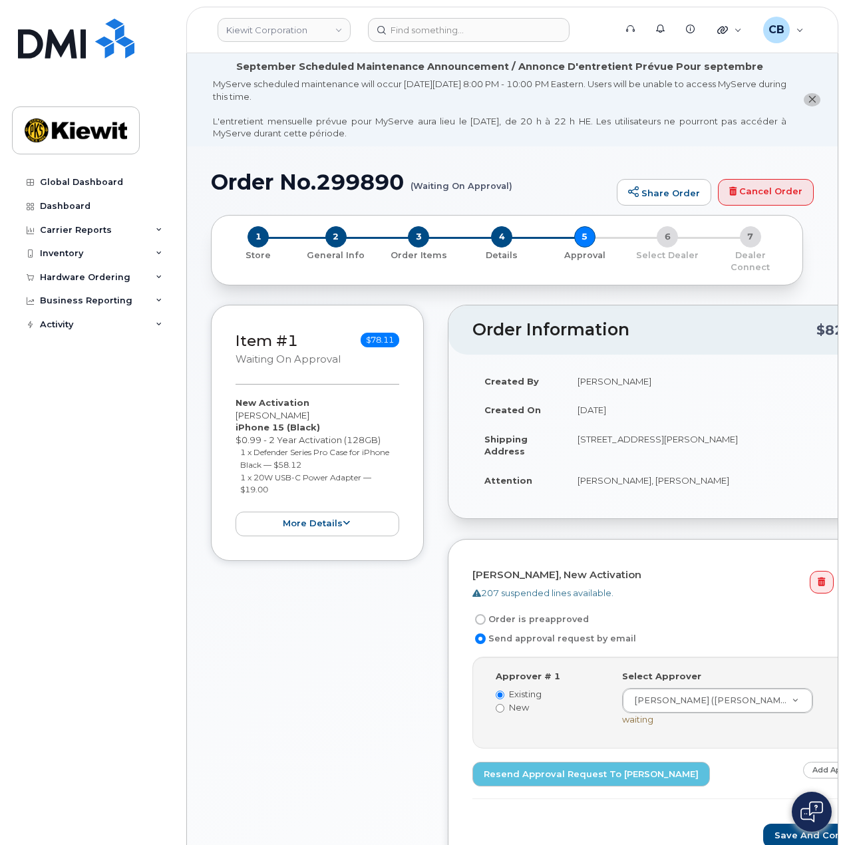
click at [340, 180] on h1 "Order No.299890 (Waiting On Approval)" at bounding box center [410, 181] width 399 height 23
copy h1 "299890"
click at [73, 50] on img at bounding box center [76, 39] width 116 height 40
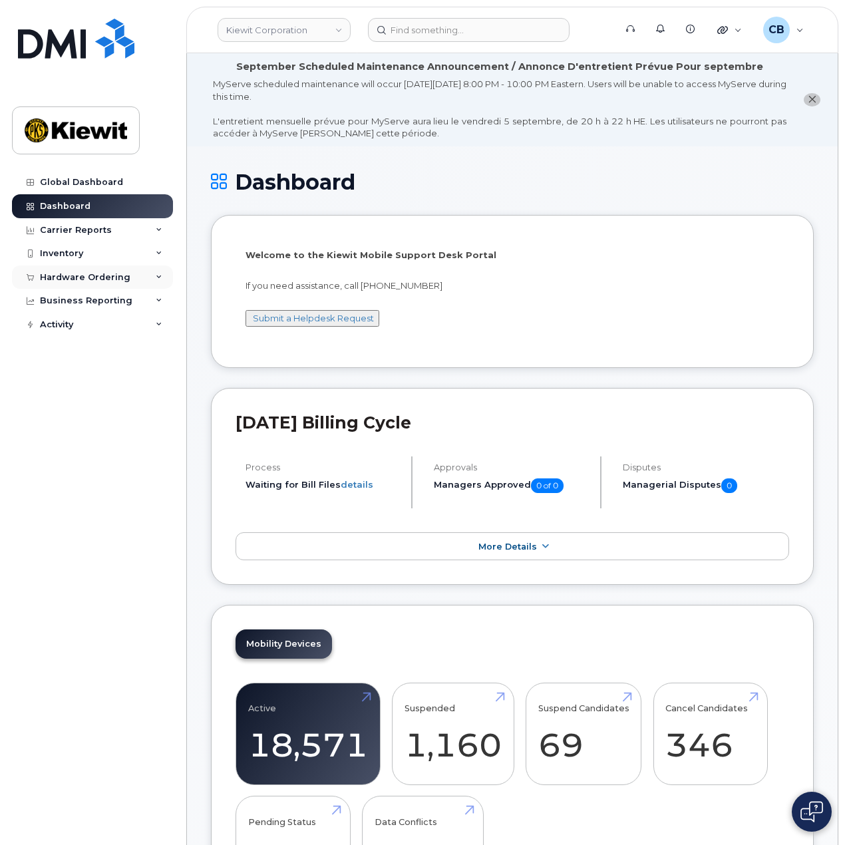
click at [97, 276] on div "Hardware Ordering" at bounding box center [85, 277] width 91 height 11
click at [67, 329] on div "Orders" at bounding box center [62, 327] width 33 height 12
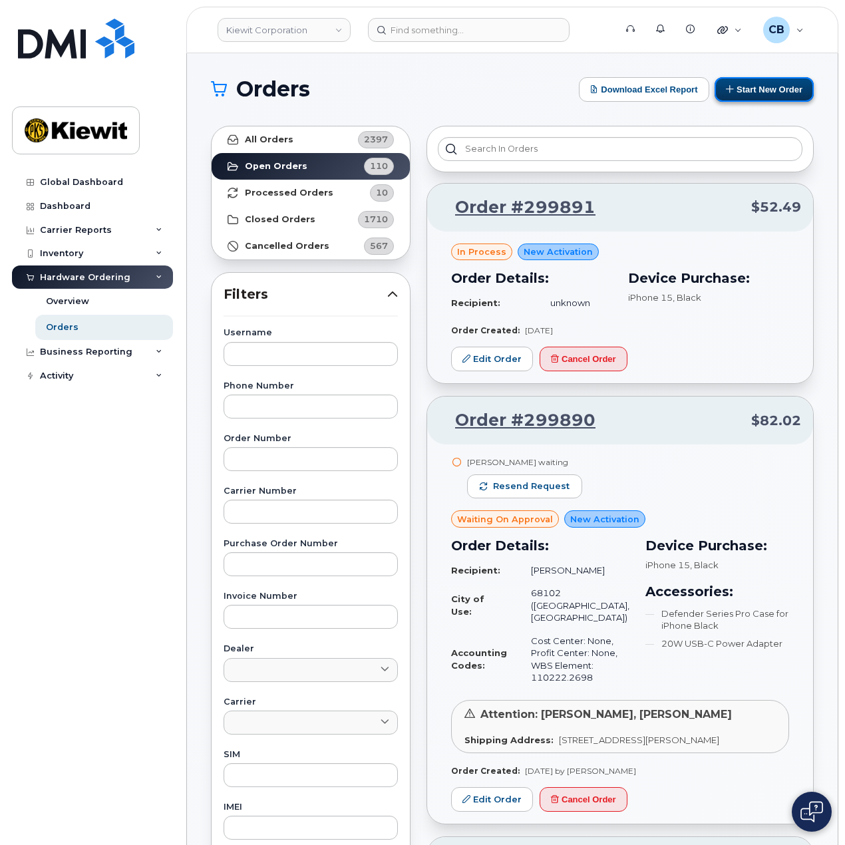
click at [727, 96] on button "Start New Order" at bounding box center [764, 89] width 99 height 25
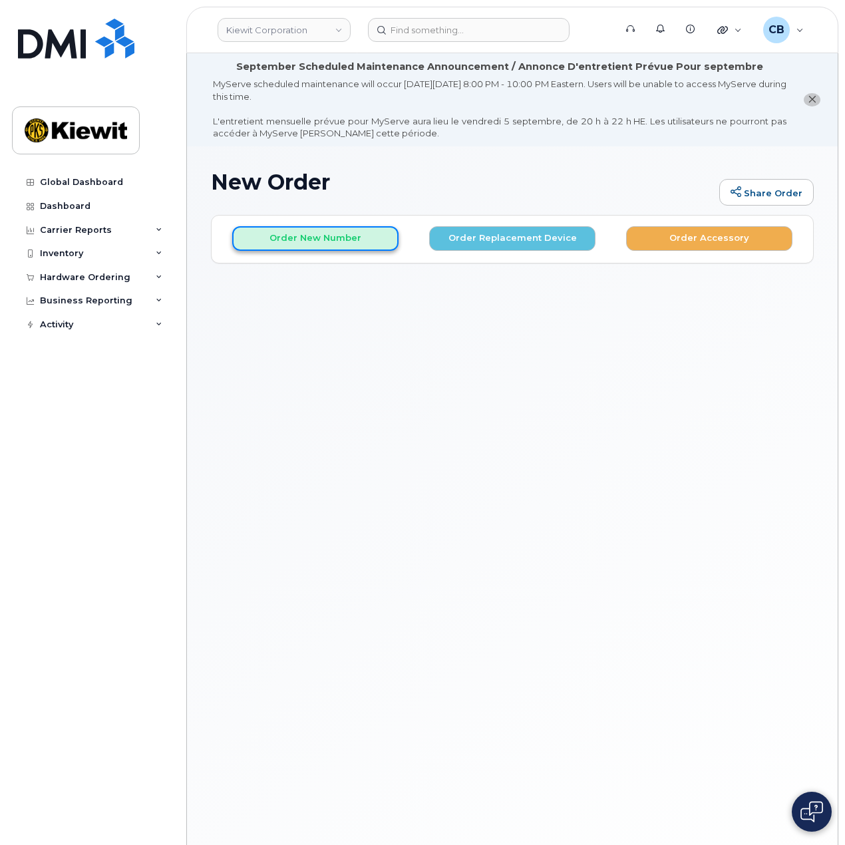
click at [336, 238] on button "Order New Number" at bounding box center [315, 238] width 166 height 25
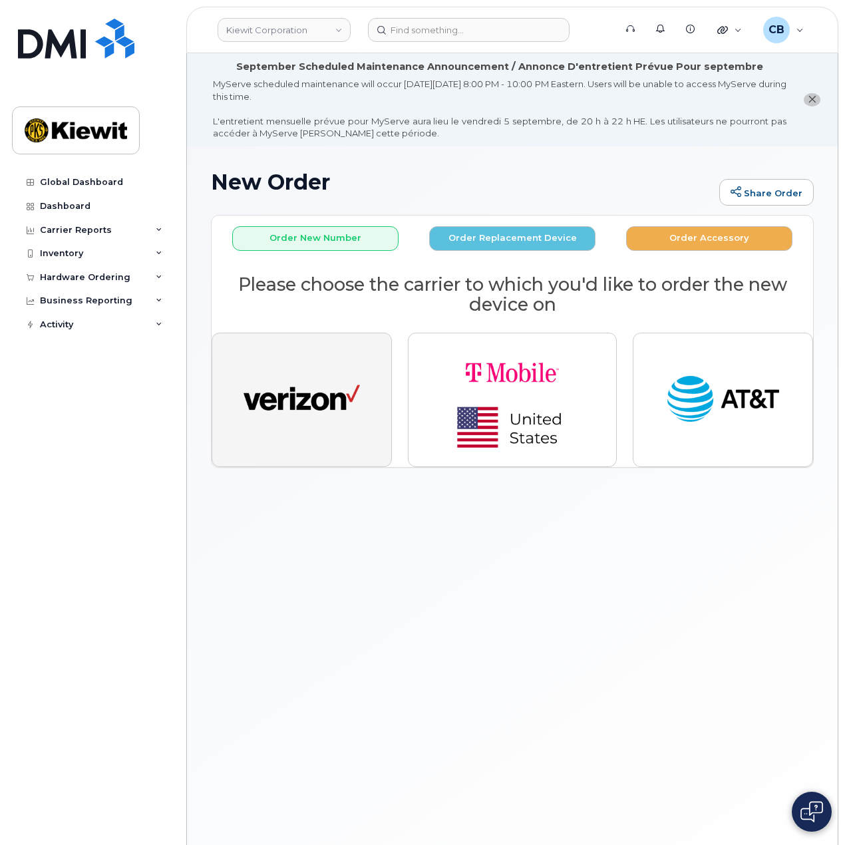
click at [343, 418] on img "button" at bounding box center [302, 400] width 116 height 60
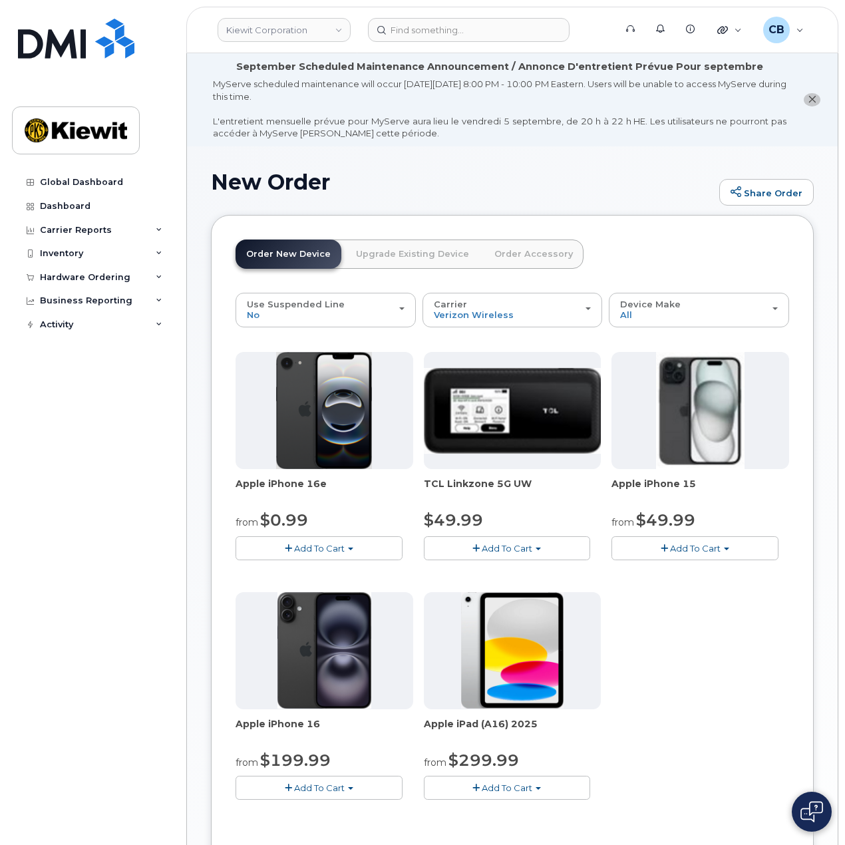
click at [678, 543] on span "Add To Cart" at bounding box center [695, 548] width 51 height 11
click at [676, 572] on link "$49.99 - 2 Year Activation (128GB)" at bounding box center [704, 573] width 178 height 17
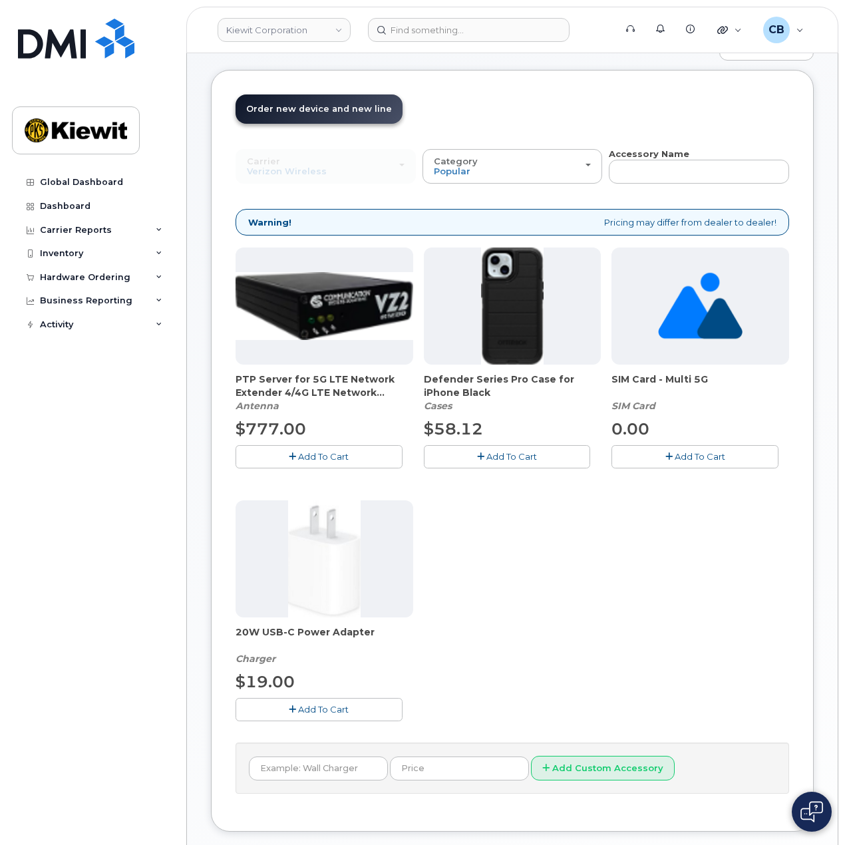
scroll to position [166, 0]
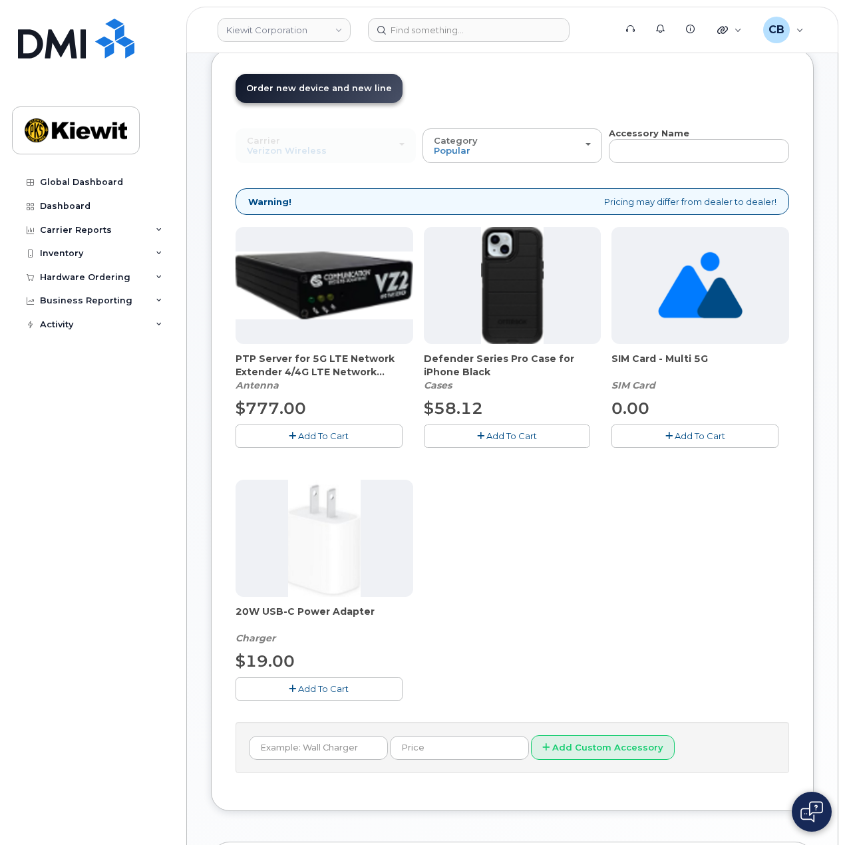
click at [514, 434] on span "Add To Cart" at bounding box center [511, 436] width 51 height 11
click at [305, 683] on span "Add To Cart" at bounding box center [323, 688] width 51 height 11
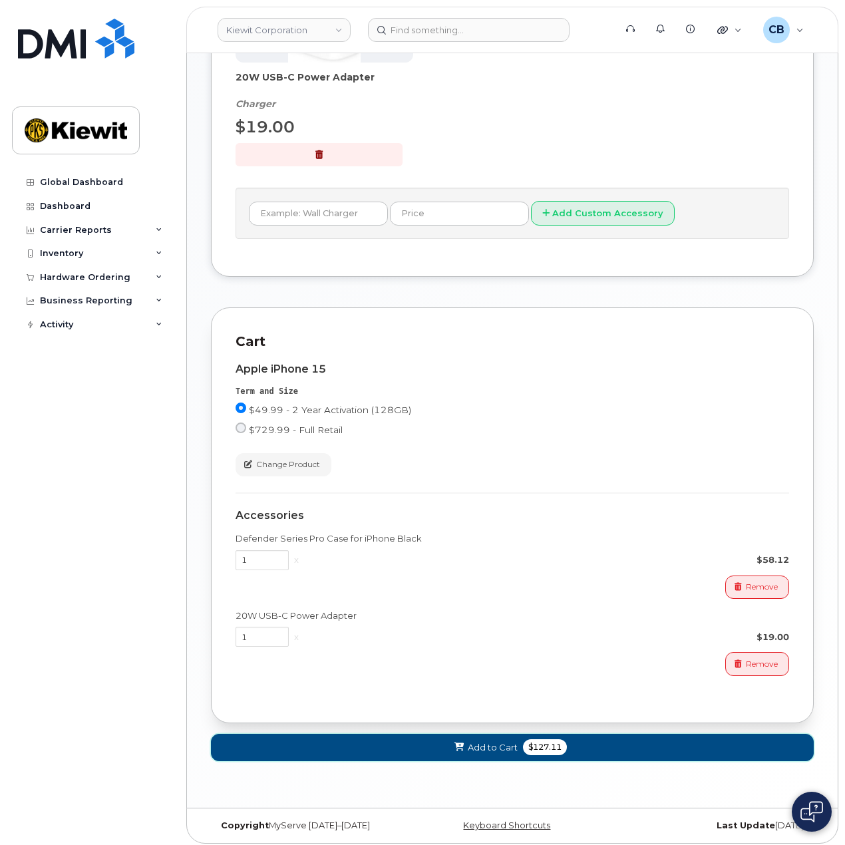
click at [551, 751] on button "Add to Cart $127.11" at bounding box center [512, 747] width 603 height 27
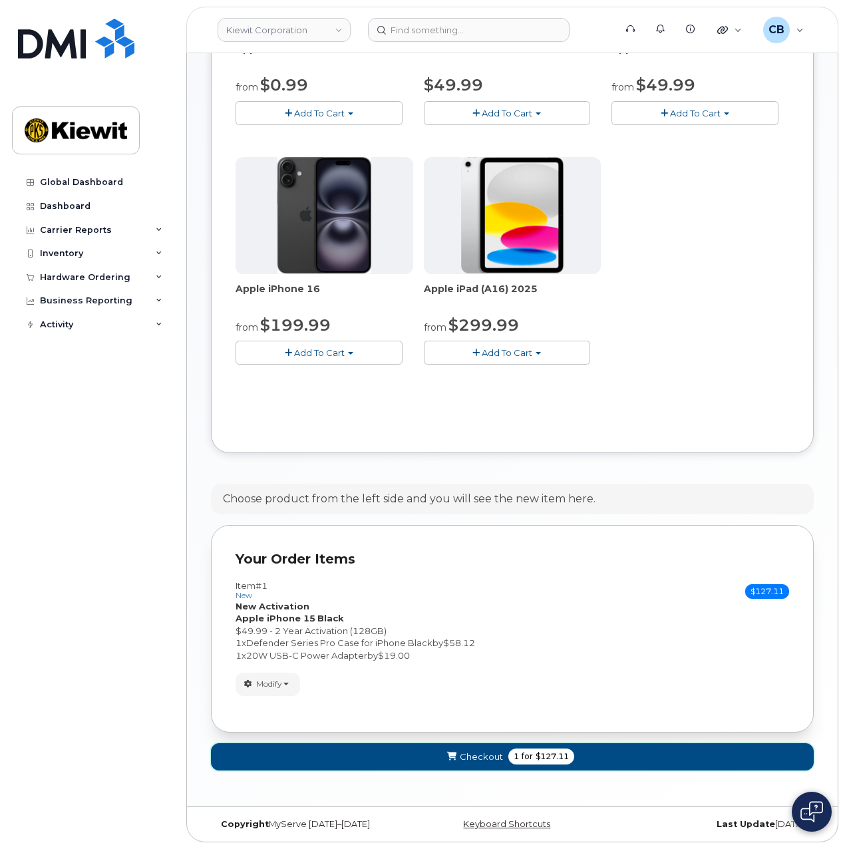
click at [532, 755] on span "for" at bounding box center [527, 757] width 17 height 12
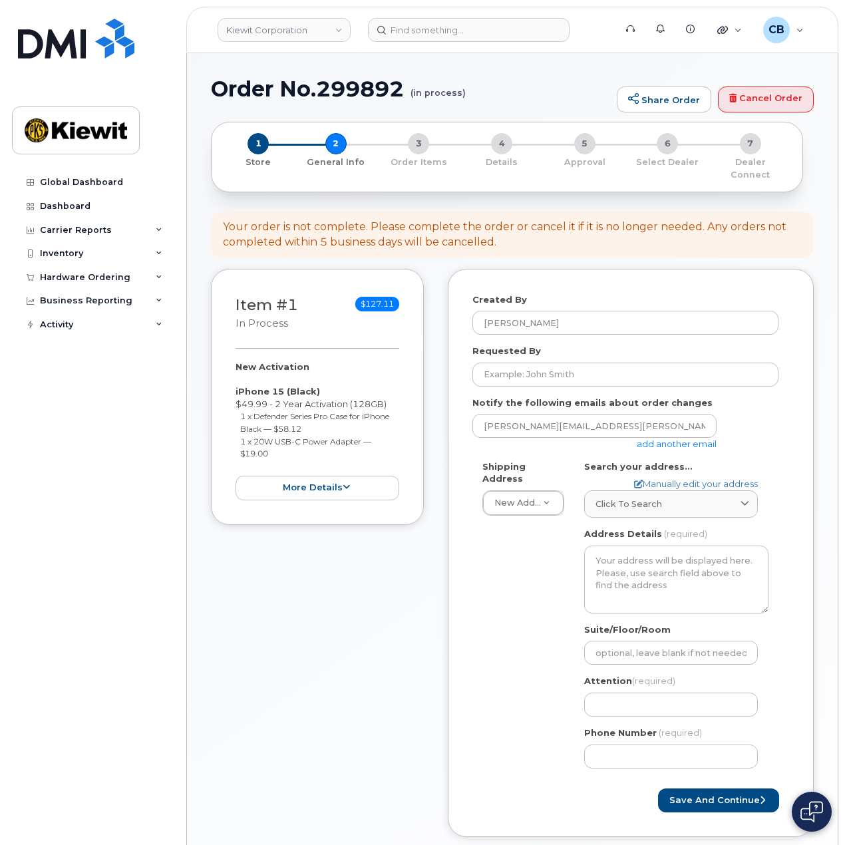
select select
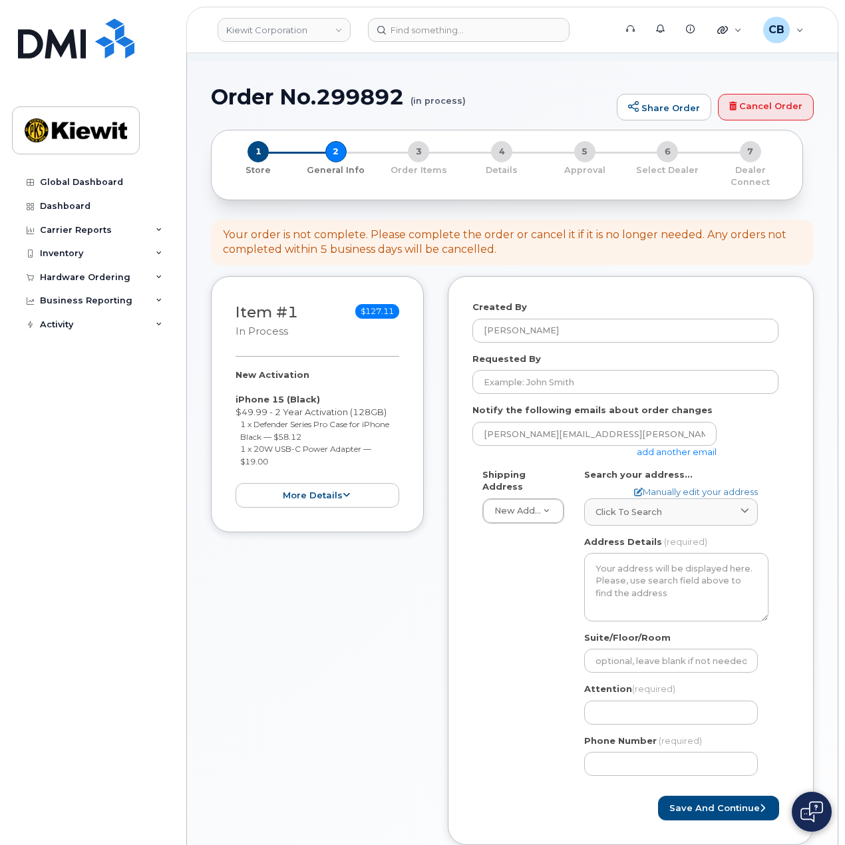
scroll to position [133, 0]
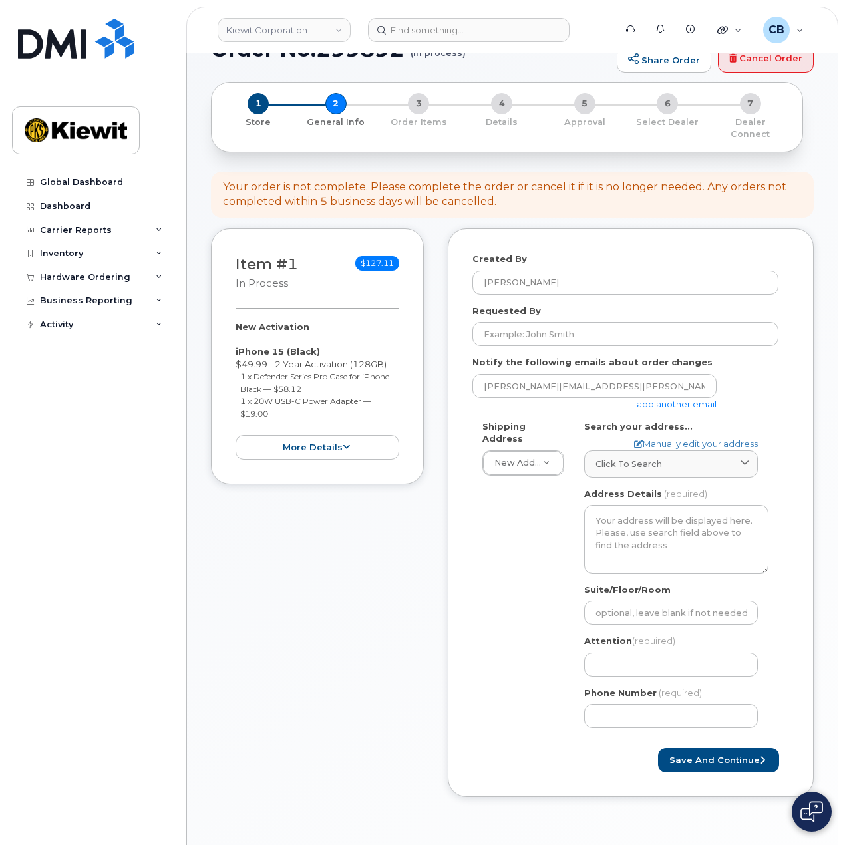
click at [679, 399] on link "add another email" at bounding box center [677, 404] width 80 height 11
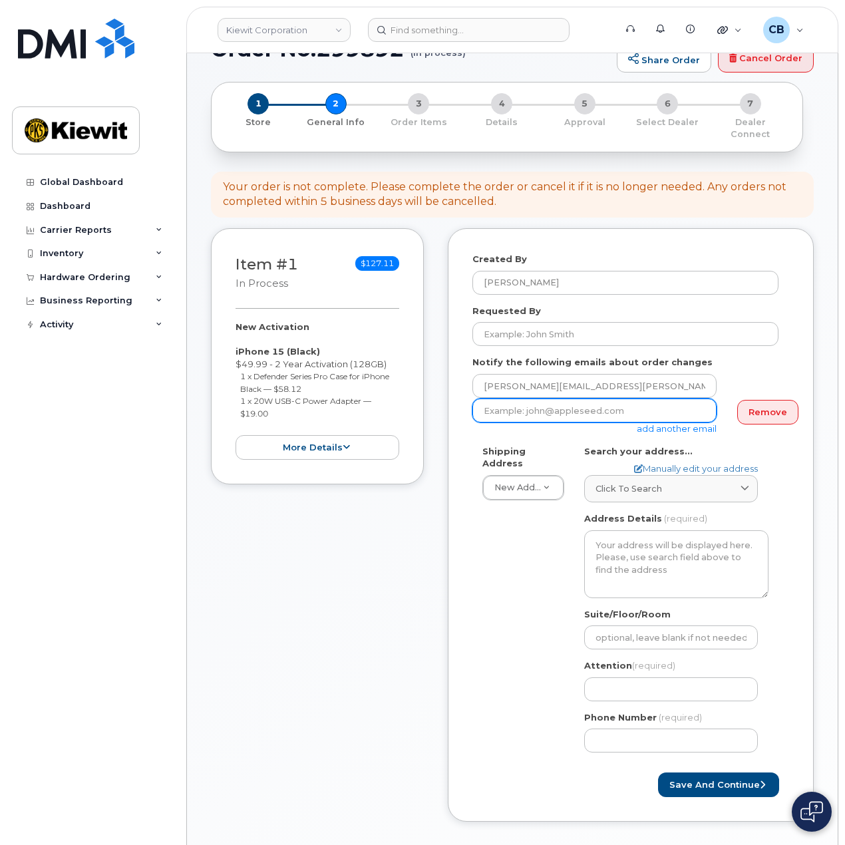
click at [567, 399] on input "email" at bounding box center [594, 411] width 244 height 24
paste input "Andrew.Spencer1@kiewit.com"
type input "Andrew.Spencer1@kiewit.com"
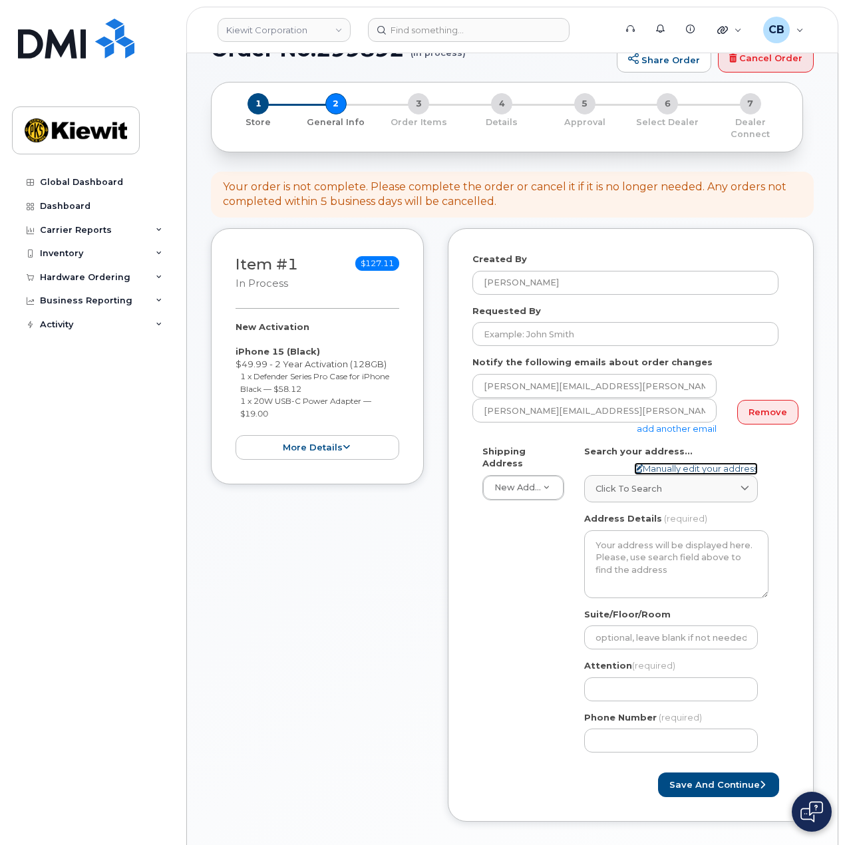
click at [681, 463] on link "Manually edit your address" at bounding box center [696, 469] width 124 height 13
select select
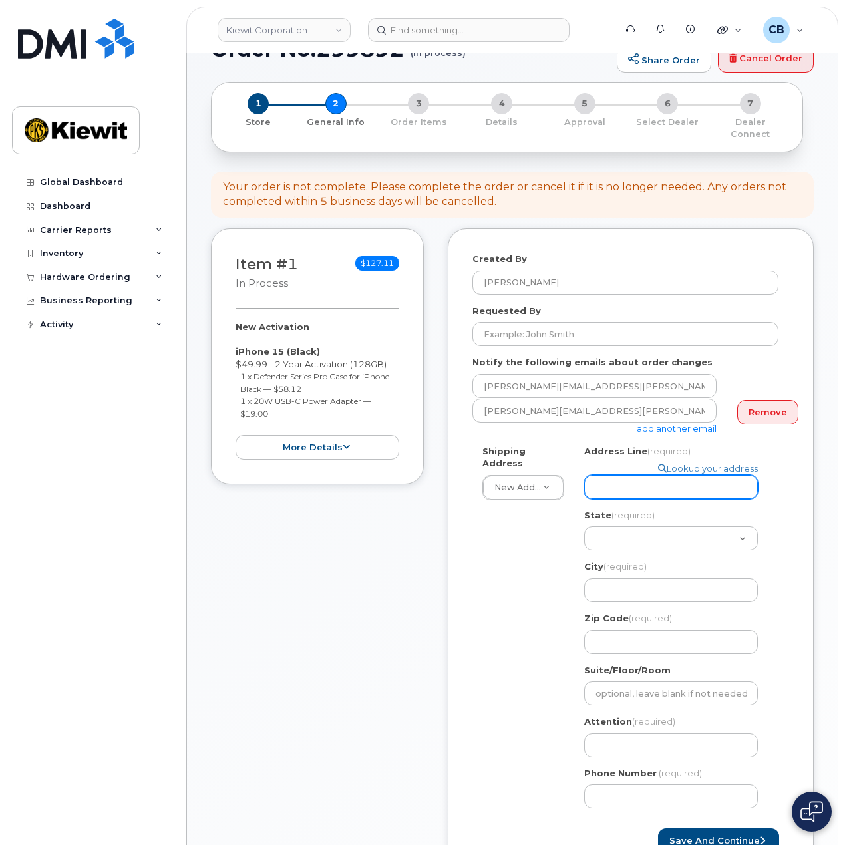
click at [648, 475] on input "Address Line (required)" at bounding box center [671, 487] width 174 height 24
paste input "1729 Athens Street"
select select
type input "1729 Athens Street"
drag, startPoint x: 519, startPoint y: 524, endPoint x: 530, endPoint y: 525, distance: 10.7
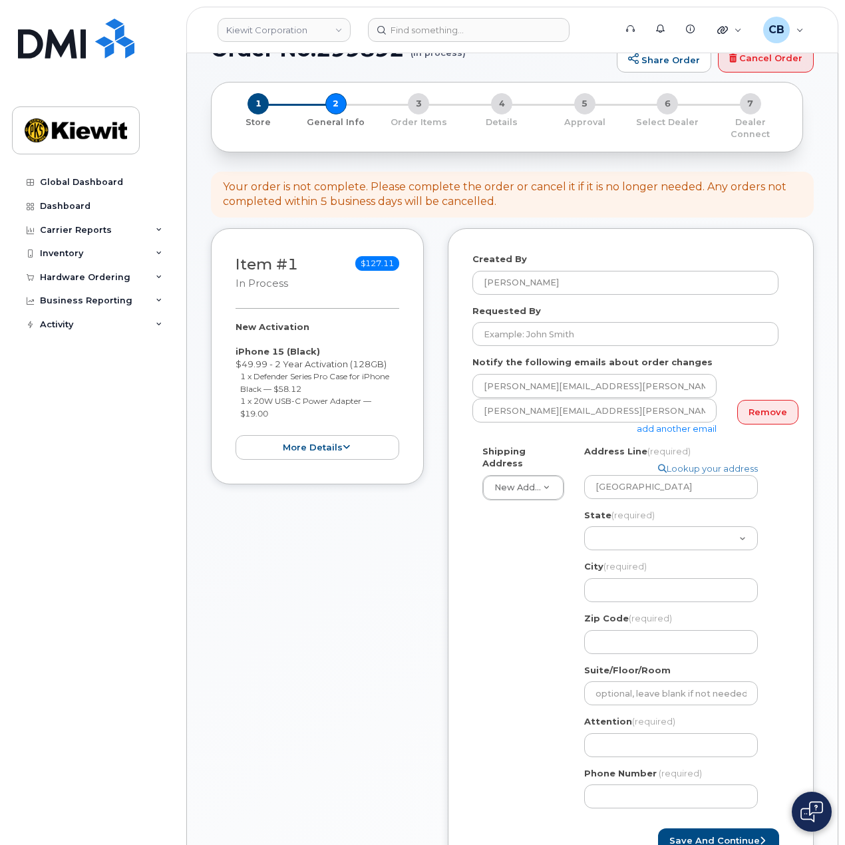
click at [519, 524] on div "Shipping Address New Address New Address 1550 Mike Fahey Street 6076 TX-12 1555…" at bounding box center [625, 632] width 306 height 374
click at [697, 531] on select "Alabama Alaska American Samoa Arizona Arkansas California Colorado Connecticut …" at bounding box center [671, 538] width 174 height 24
select select "CO"
click at [697, 530] on select "Alabama Alaska American Samoa Arizona Arkansas California Colorado Connecticut …" at bounding box center [671, 538] width 174 height 24
click at [668, 584] on input "City (required)" at bounding box center [671, 590] width 174 height 24
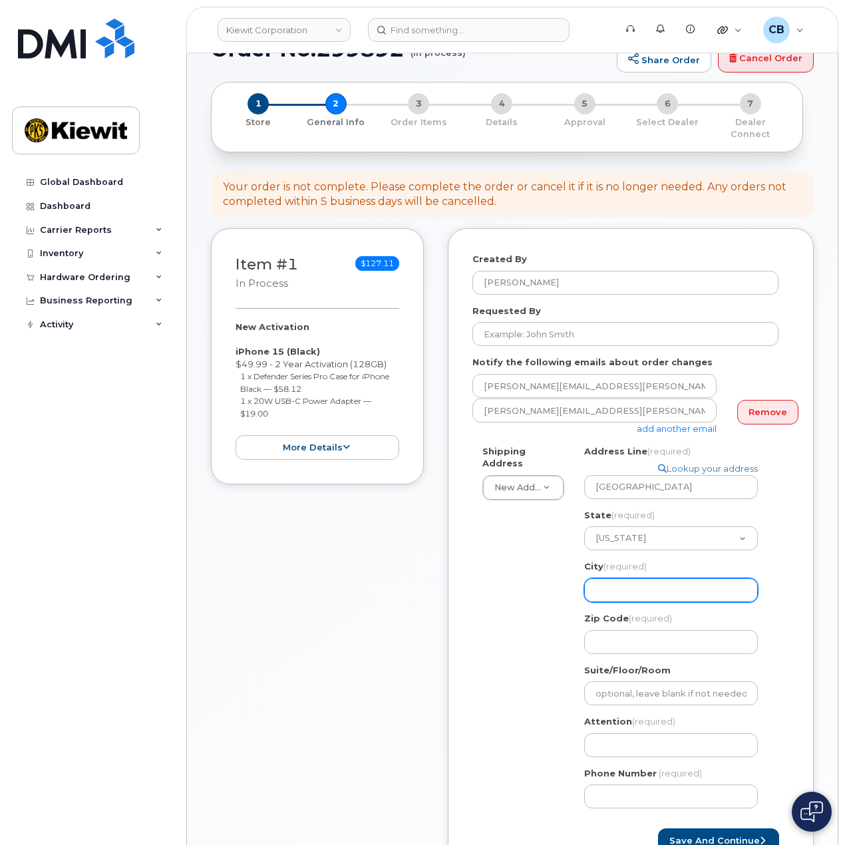
select select
type input "B"
select select
type input "Bu"
select select
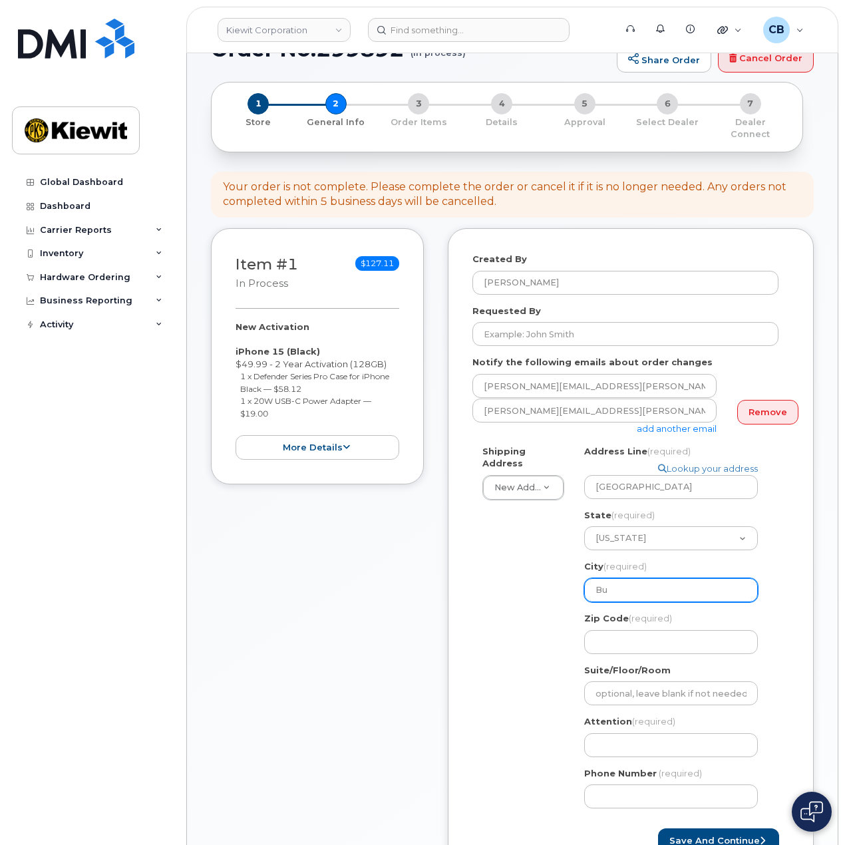
type input "B"
select select
type input "Bo"
select select
type input "Bou"
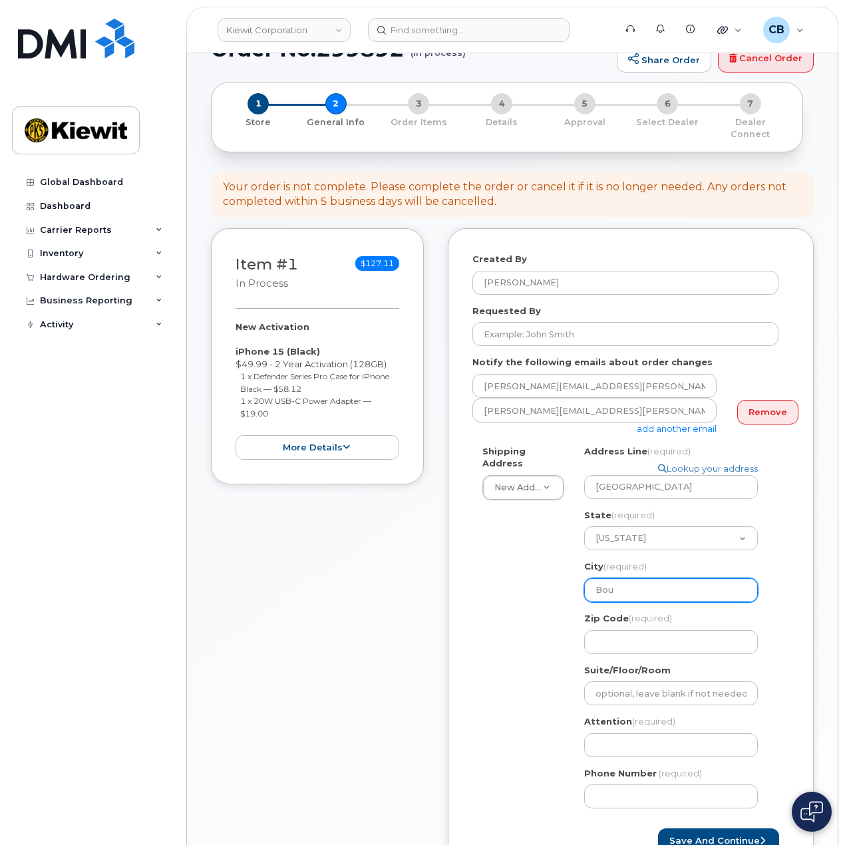
select select
type input "Boul"
select select
type input "Bould"
select select
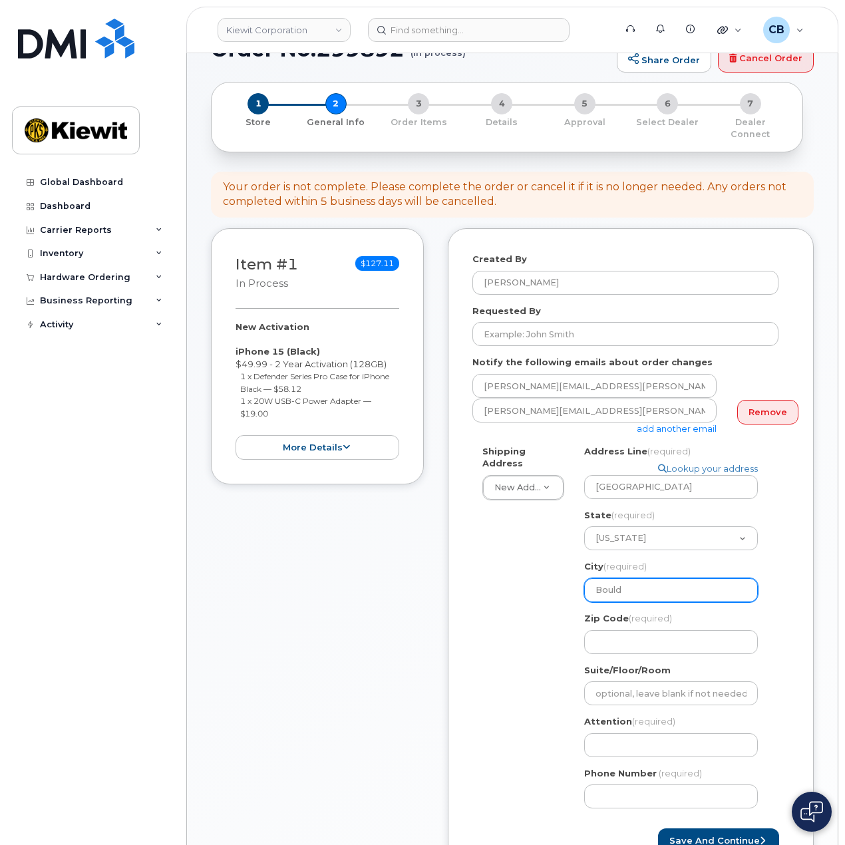
type input "Boulde"
select select
type input "Boulder"
click at [658, 829] on button "Save and Continue" at bounding box center [718, 841] width 121 height 25
select select
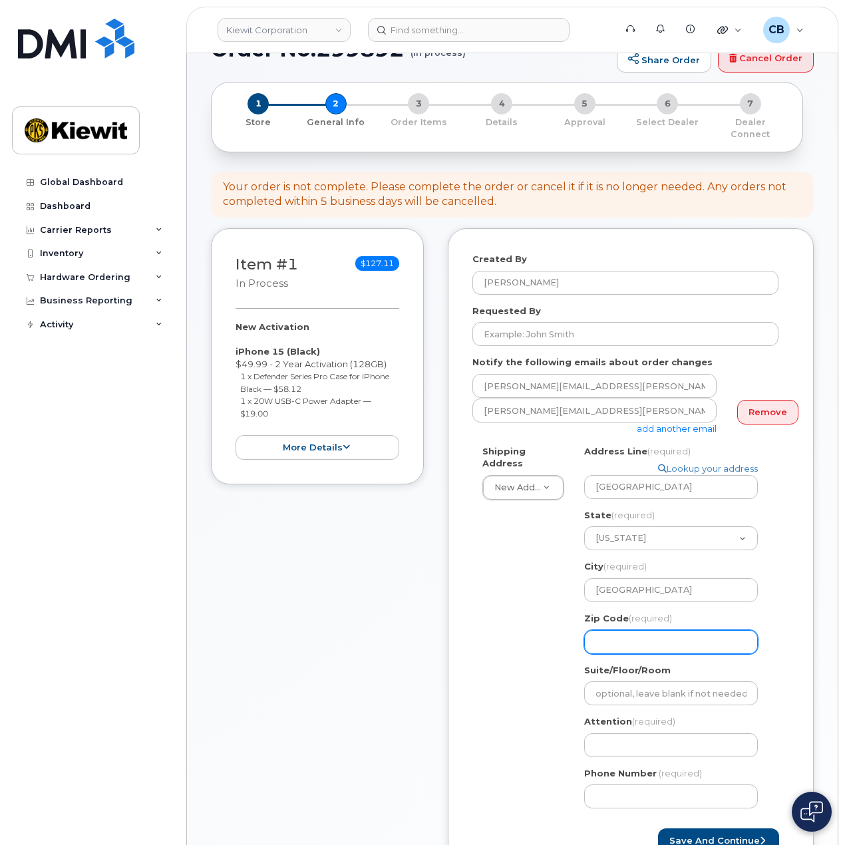
type input "8"
select select
type input "80"
select select
type input "803"
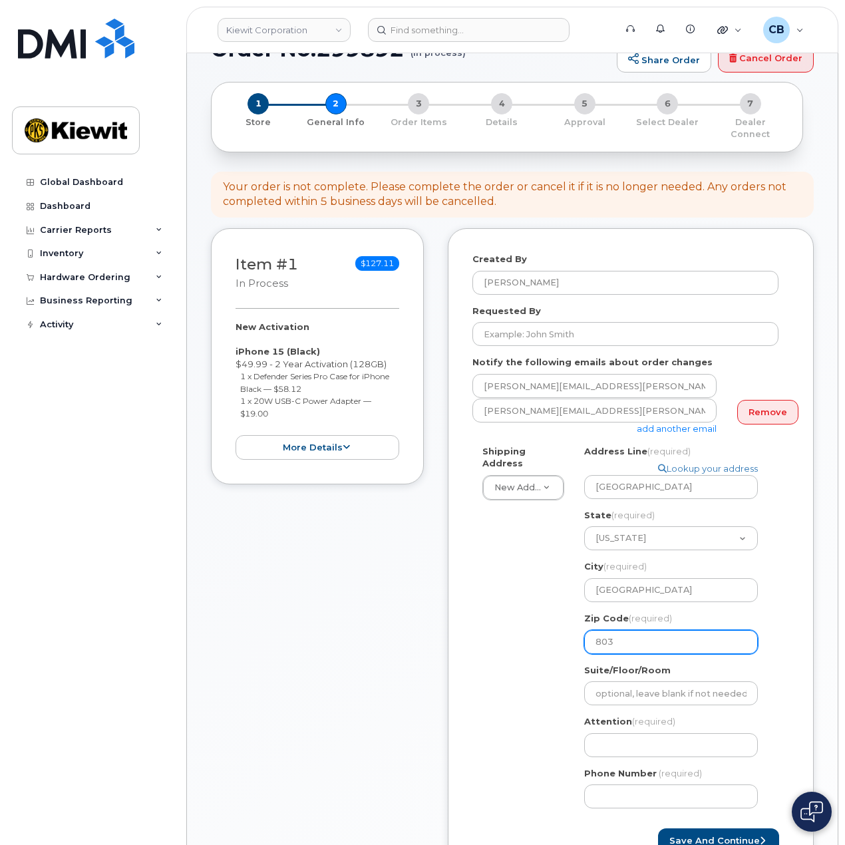
select select
type input "8030"
select select
type input "80302"
click at [489, 707] on div "Shipping Address New Address New Address 1550 Mike Fahey Street 6076 TX-12 1555…" at bounding box center [625, 632] width 306 height 374
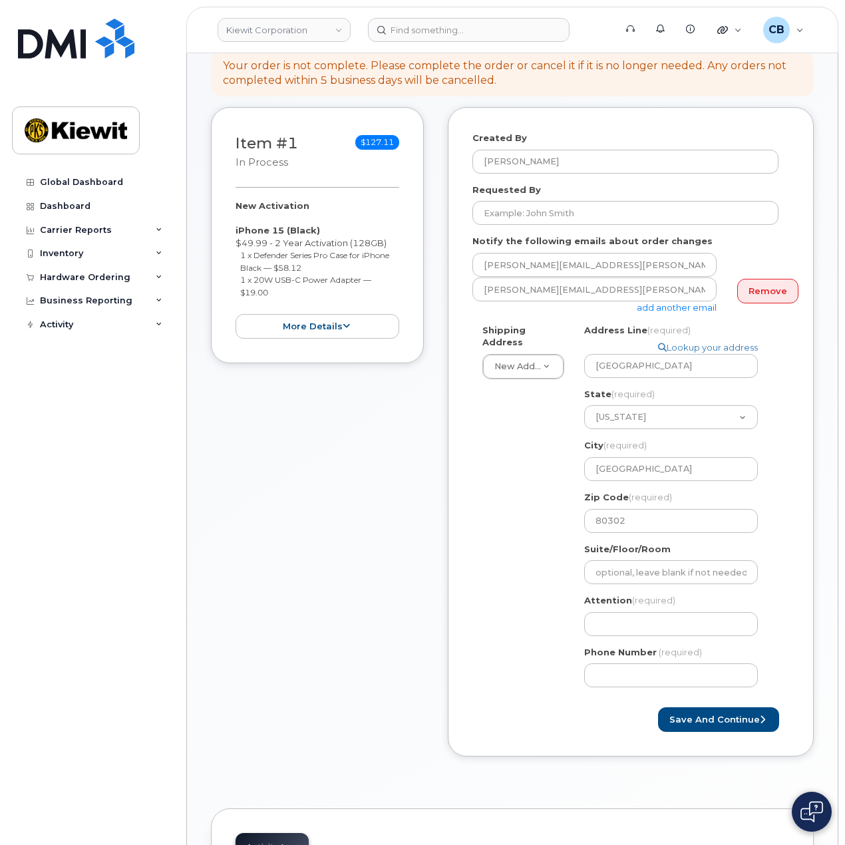
scroll to position [266, 0]
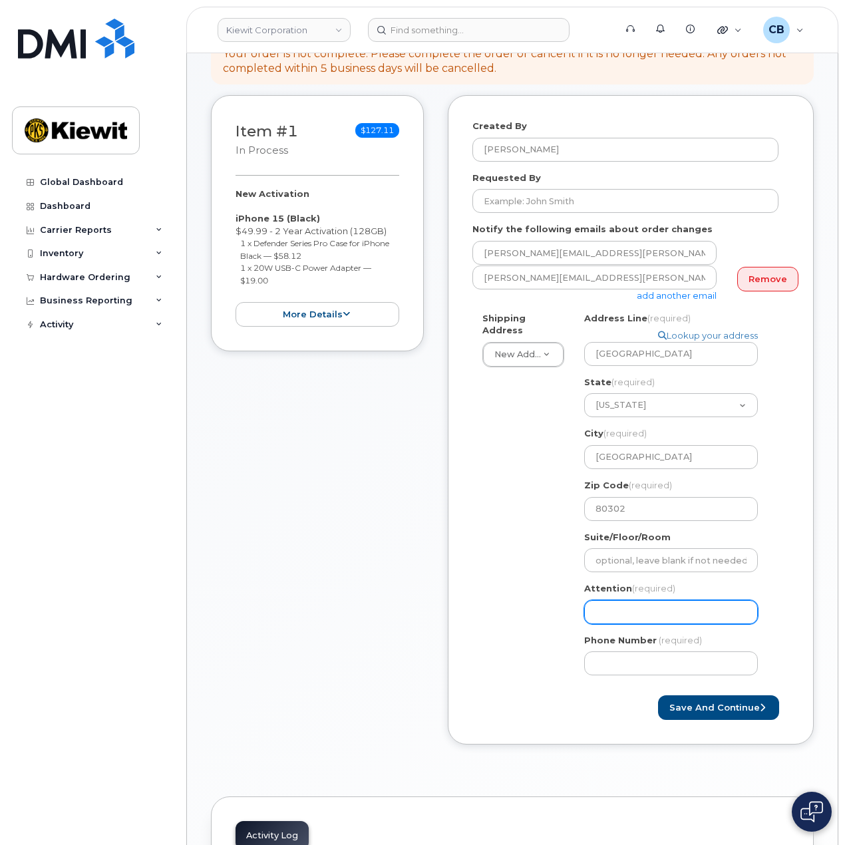
click at [623, 600] on input "Attention (required)" at bounding box center [671, 612] width 174 height 24
paste input "Andrew.Spencer"
select select
type input "Andrew.Spencer"
click at [630, 600] on input "Andrew.Spencer" at bounding box center [671, 612] width 174 height 24
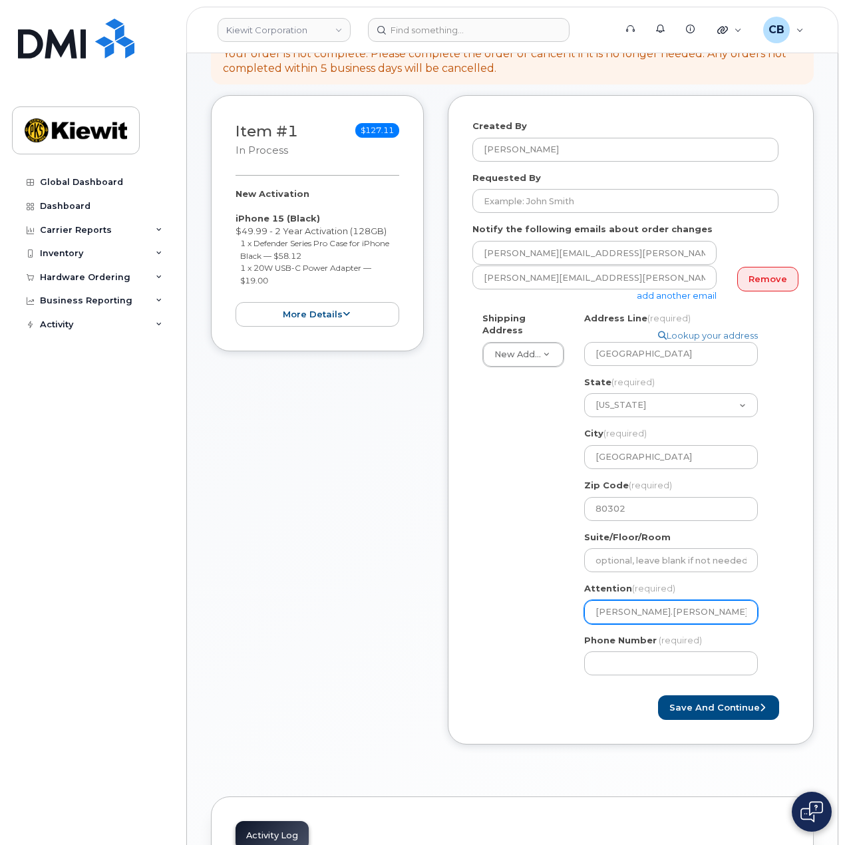
select select
type input "Andrew. Spencer"
select select
type input "Andrew.Spencer"
select select
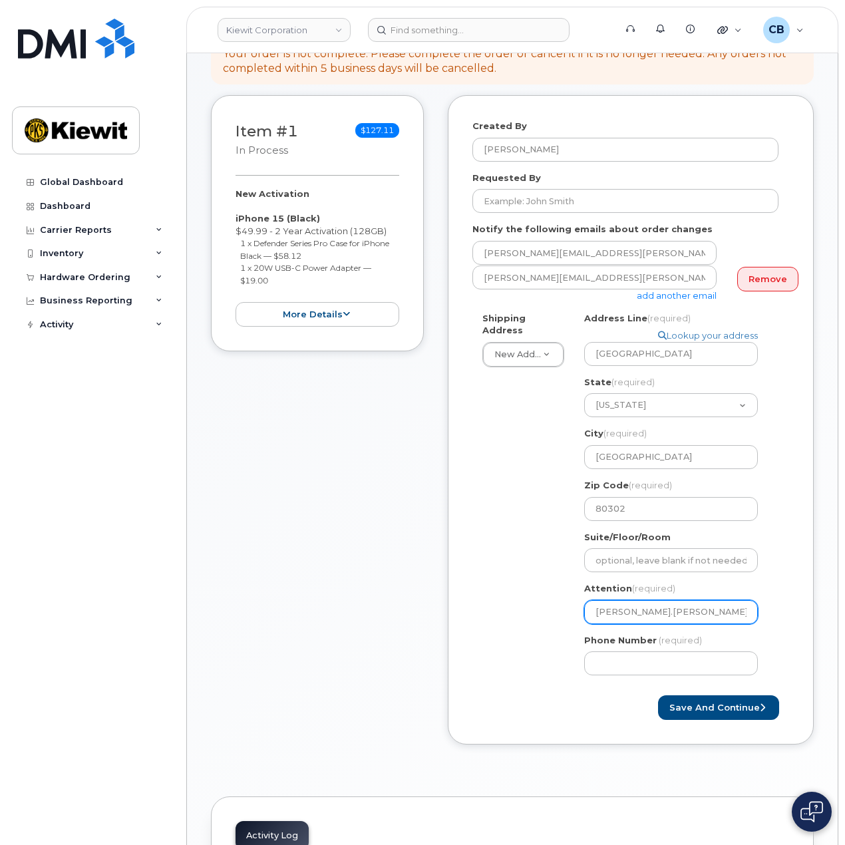
type input "AndrewSpencer"
select select
type input "Andrew Spencer"
click at [694, 609] on input "Andrew Spencer" at bounding box center [671, 612] width 174 height 24
select select
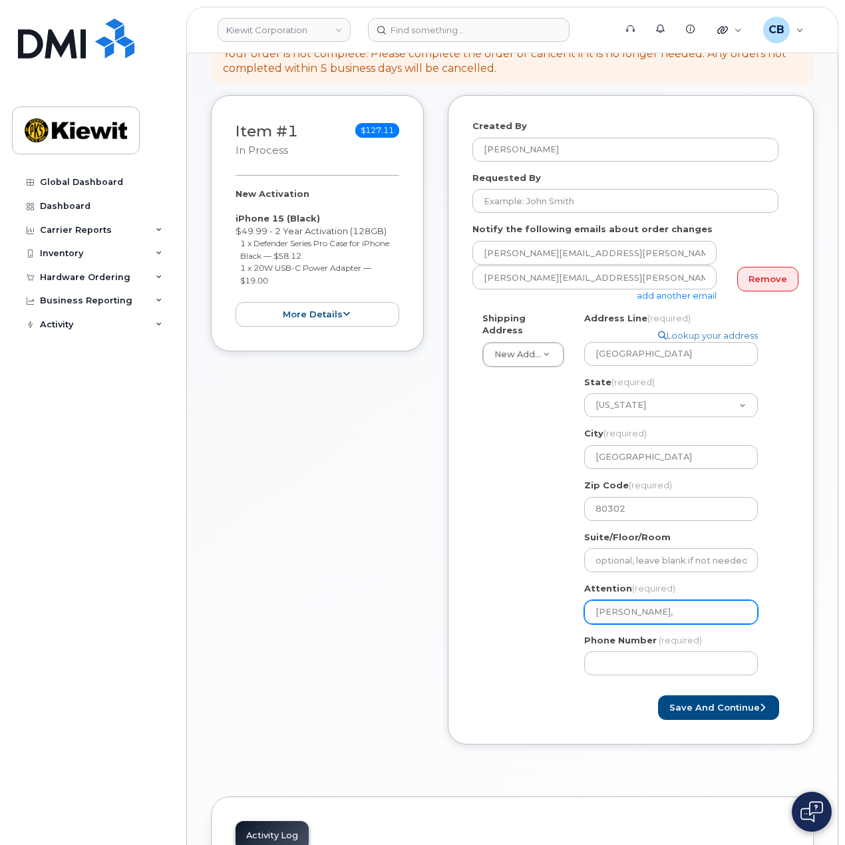
type input "Andrew Spencer,"
click at [697, 600] on input "Andrew Spencer," at bounding box center [671, 612] width 174 height 24
paste input "Negin.Saatchi"
select select
type input "Andrew Spencer, Negin.Saatchi"
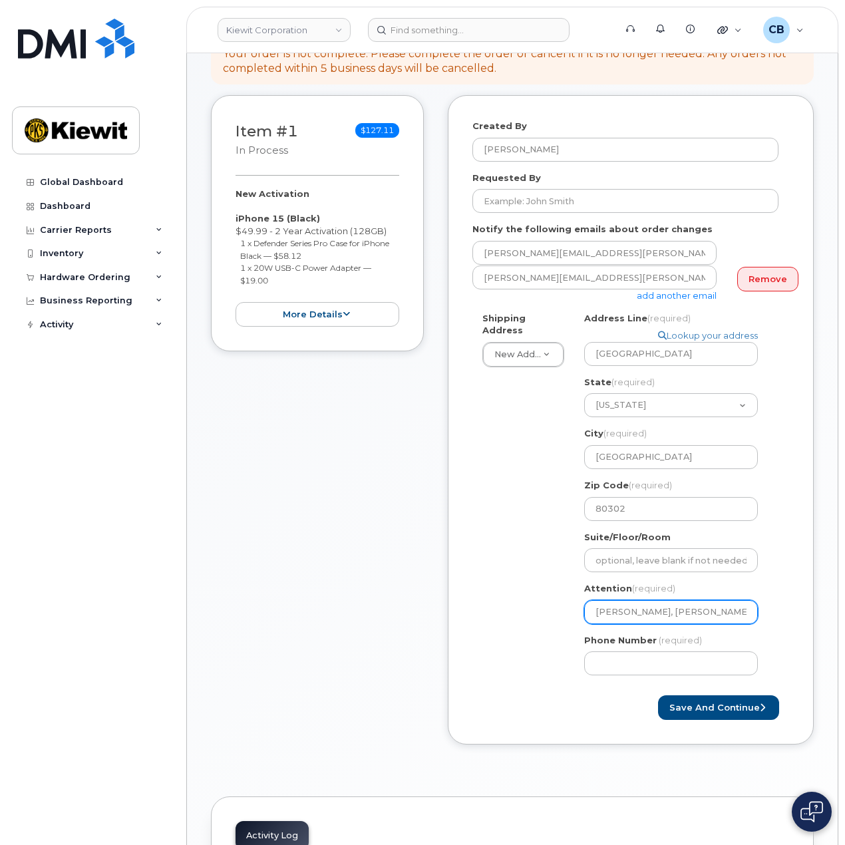
click at [701, 600] on input "Andrew Spencer, Negin.Saatchi" at bounding box center [671, 612] width 174 height 24
select select
type input "Andrew Spencer, NeginSaatchi"
select select
type input "[PERSON_NAME], [PERSON_NAME]"
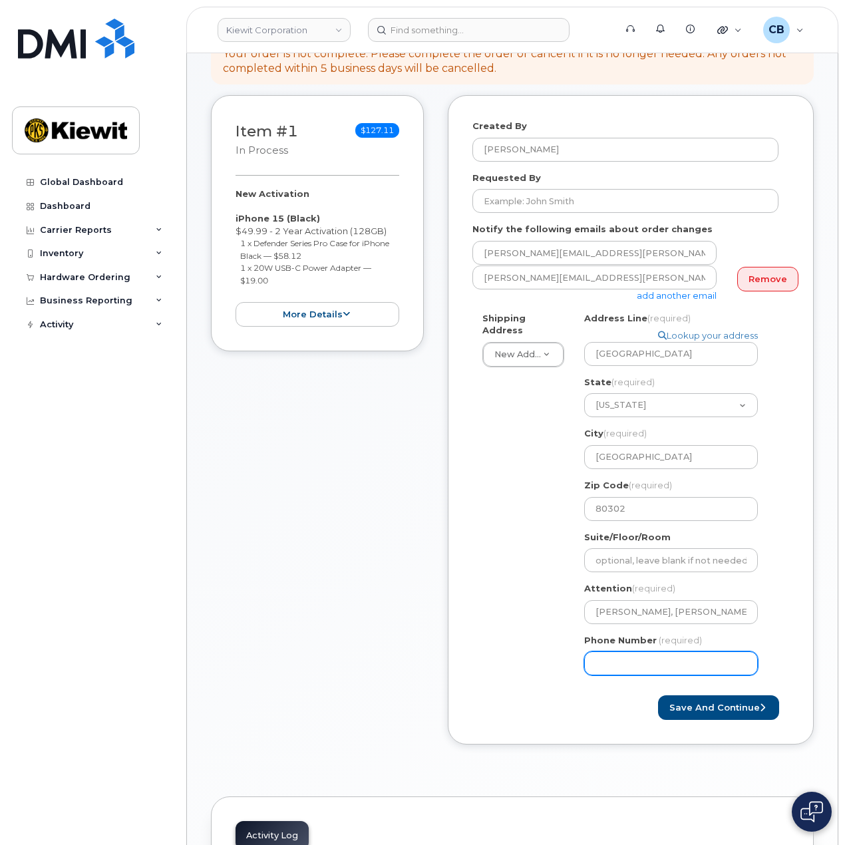
click at [463, 656] on div "Created By Cory Benes Requested By Notify the following emails about order chan…" at bounding box center [631, 420] width 366 height 650
click at [665, 652] on input "877772" at bounding box center [671, 664] width 174 height 24
type input "877772770"
select select
type input "8777727707"
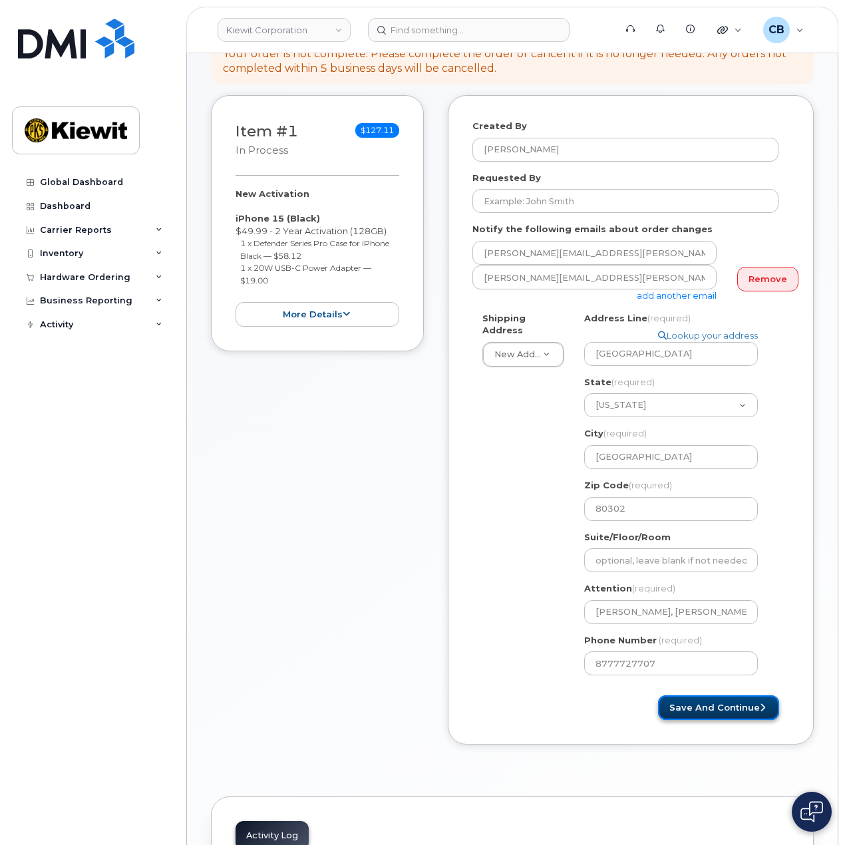
click at [701, 695] on button "Save and Continue" at bounding box center [718, 707] width 121 height 25
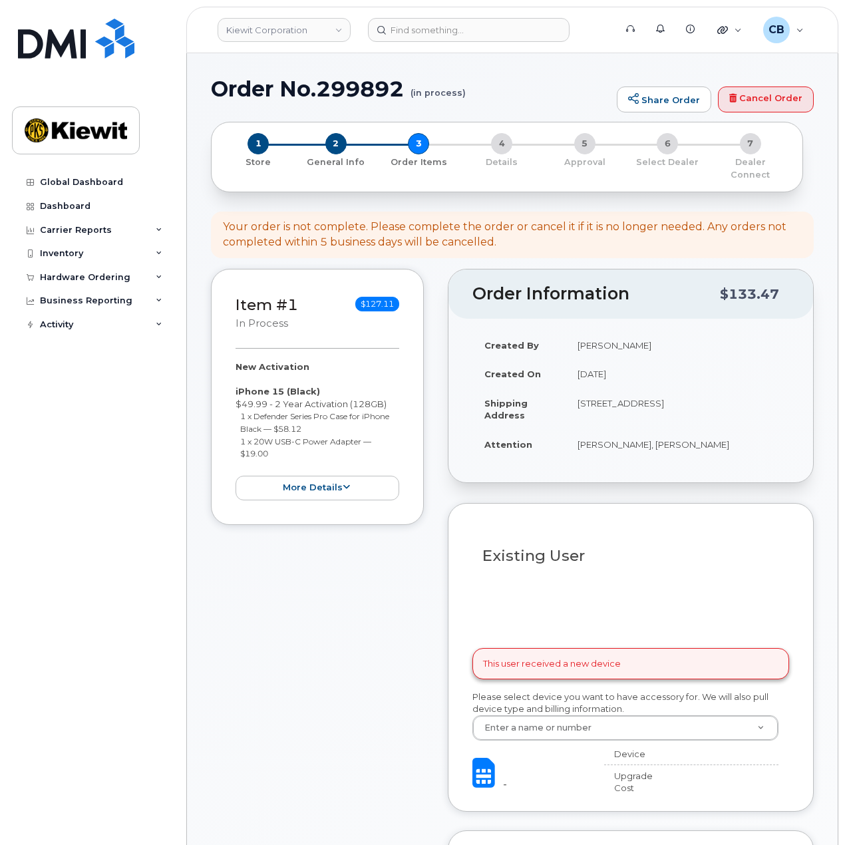
select select
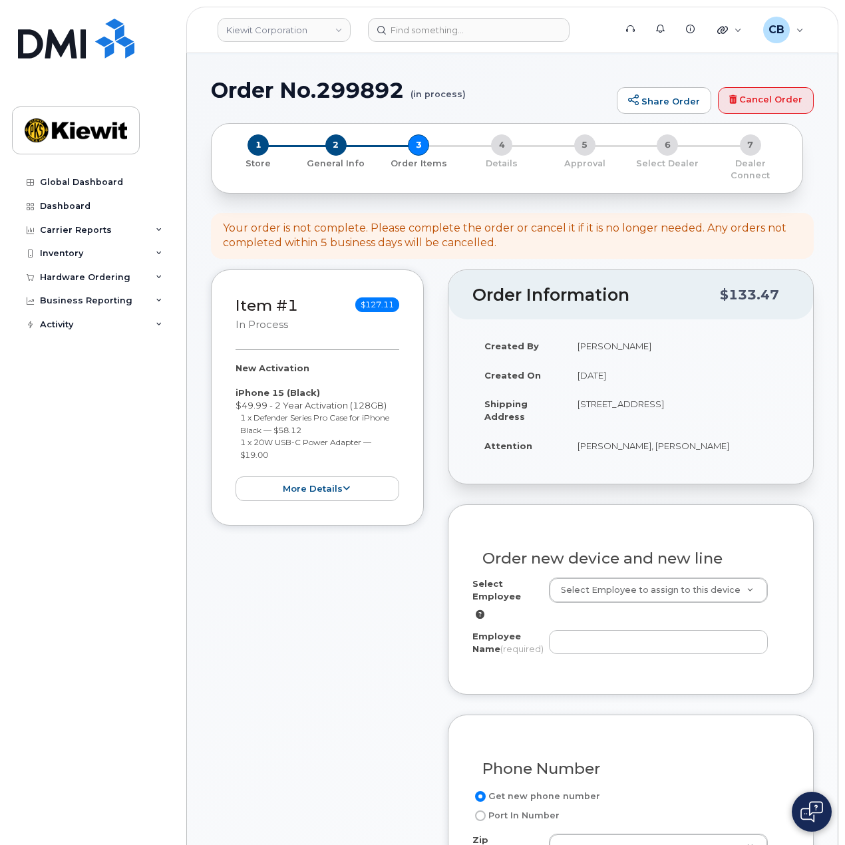
scroll to position [333, 0]
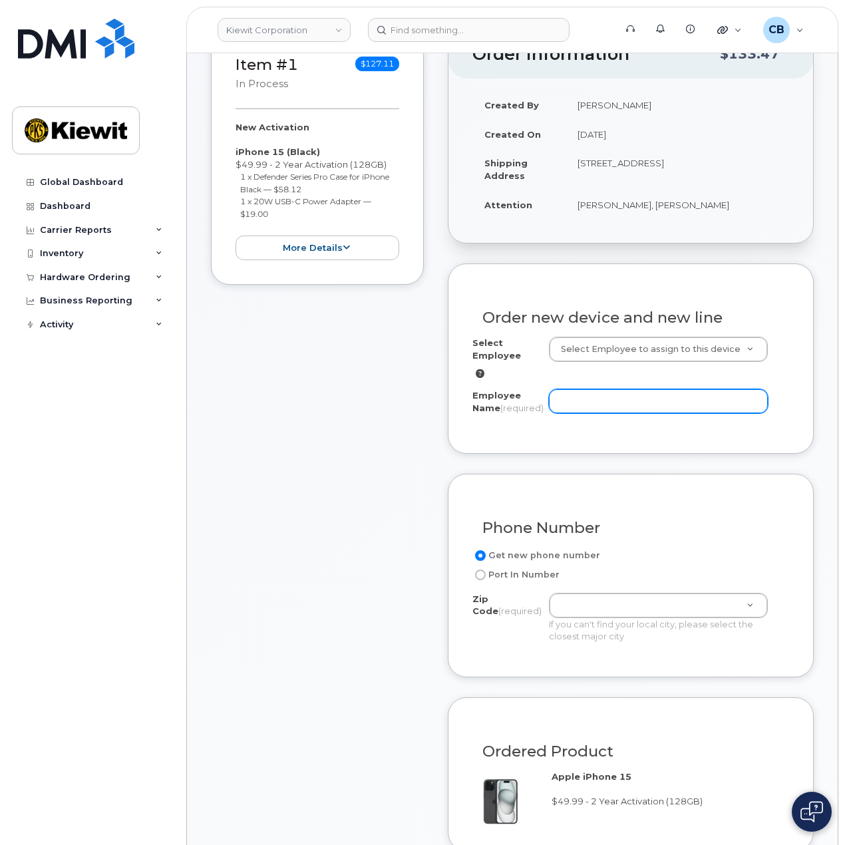
click at [604, 389] on input "Employee Name (required)" at bounding box center [658, 401] width 219 height 24
paste input "Negin.Saatchi"
click at [584, 389] on input "Negin.Saatchi" at bounding box center [658, 401] width 219 height 24
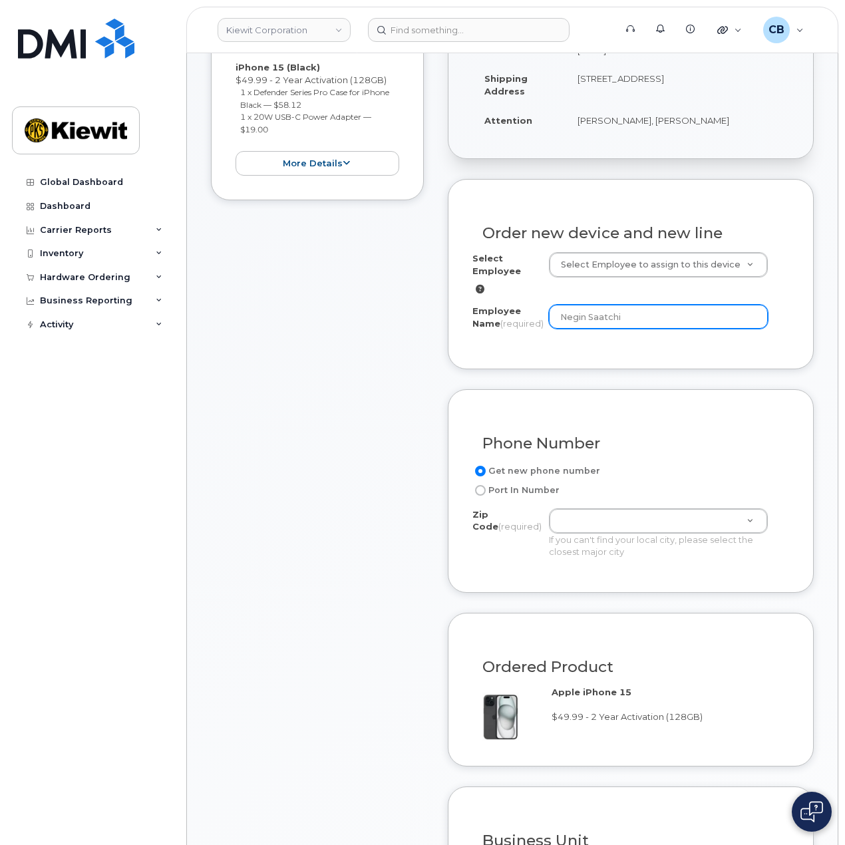
scroll to position [466, 0]
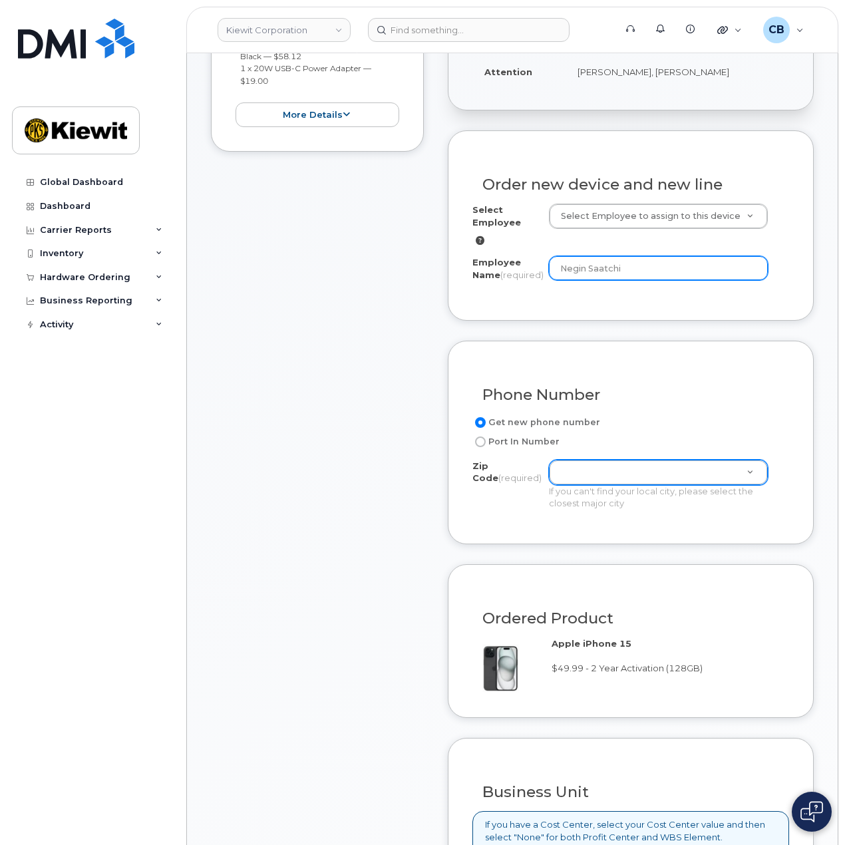
type input "Negin Saatchi"
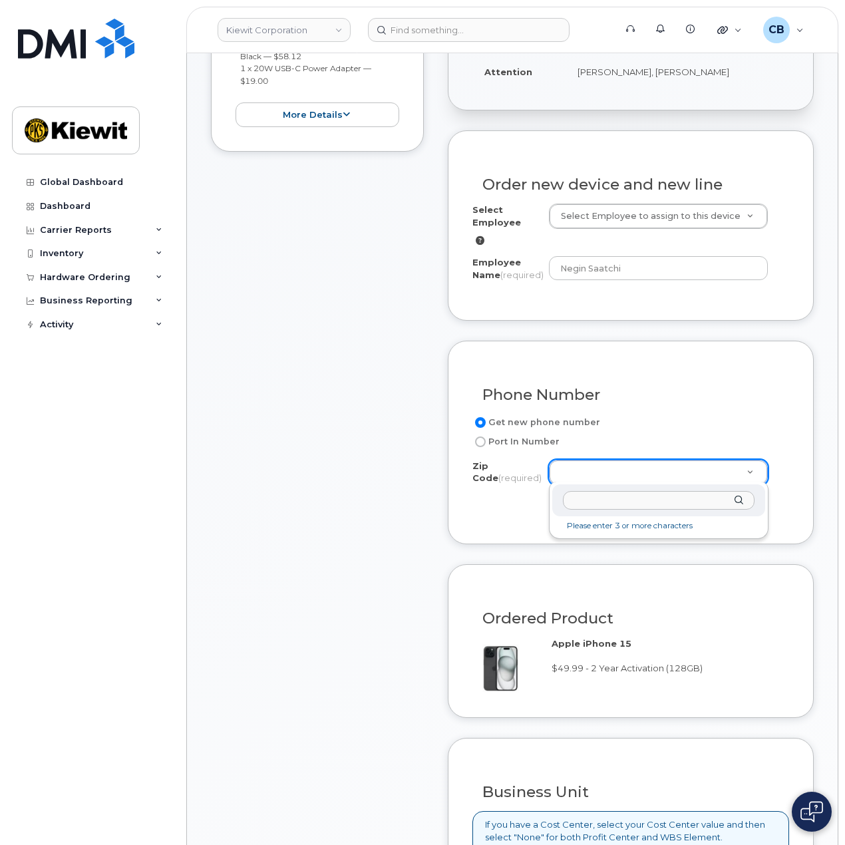
click at [578, 495] on input "Zip Code (required)" at bounding box center [659, 500] width 192 height 19
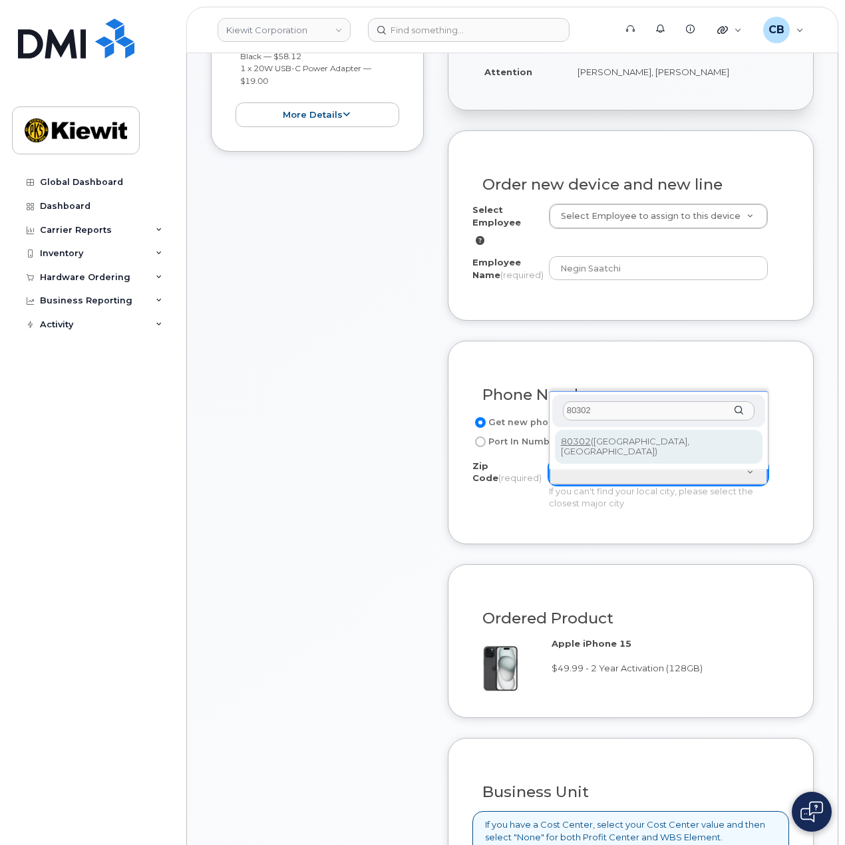
type input "80302"
type input "80302 (Boulder, CO)"
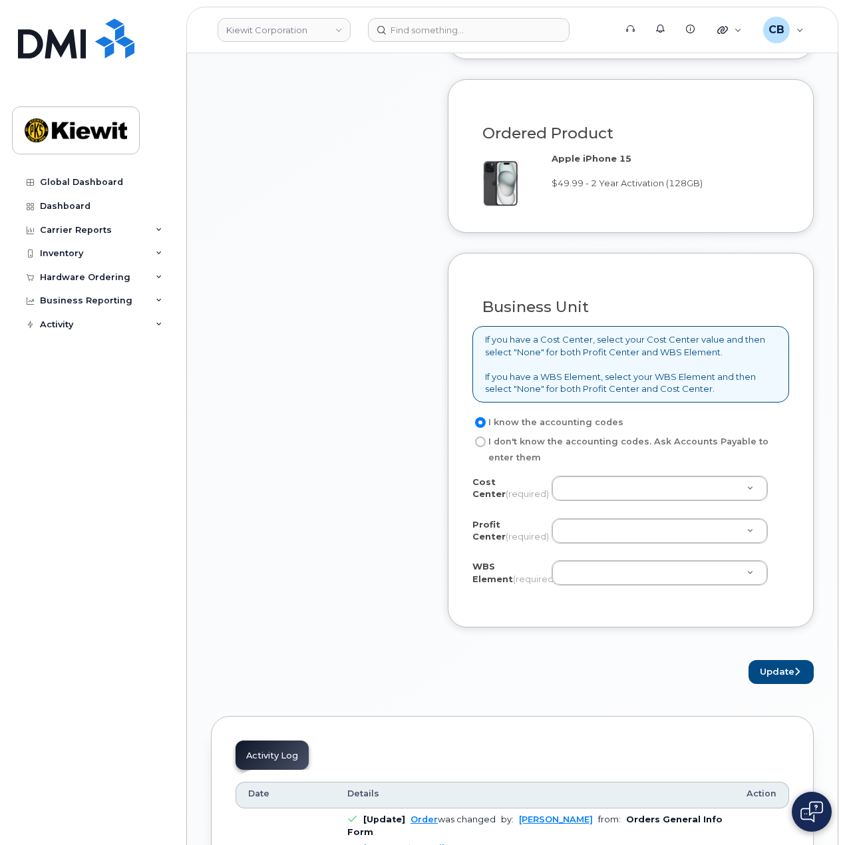
scroll to position [998, 0]
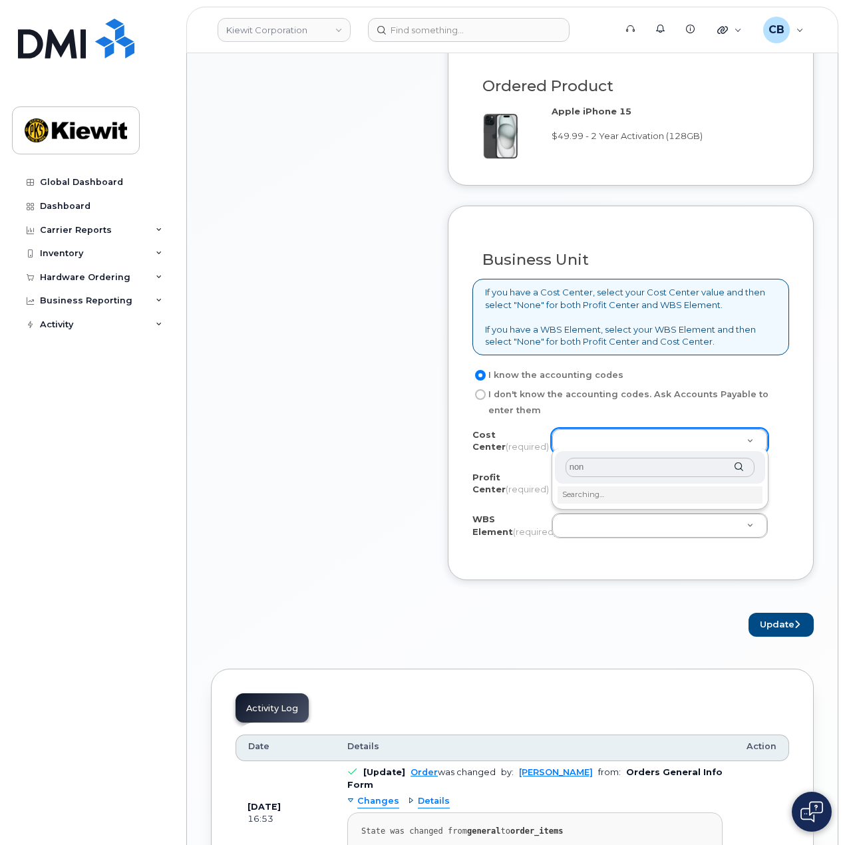
type input "none"
type input "None"
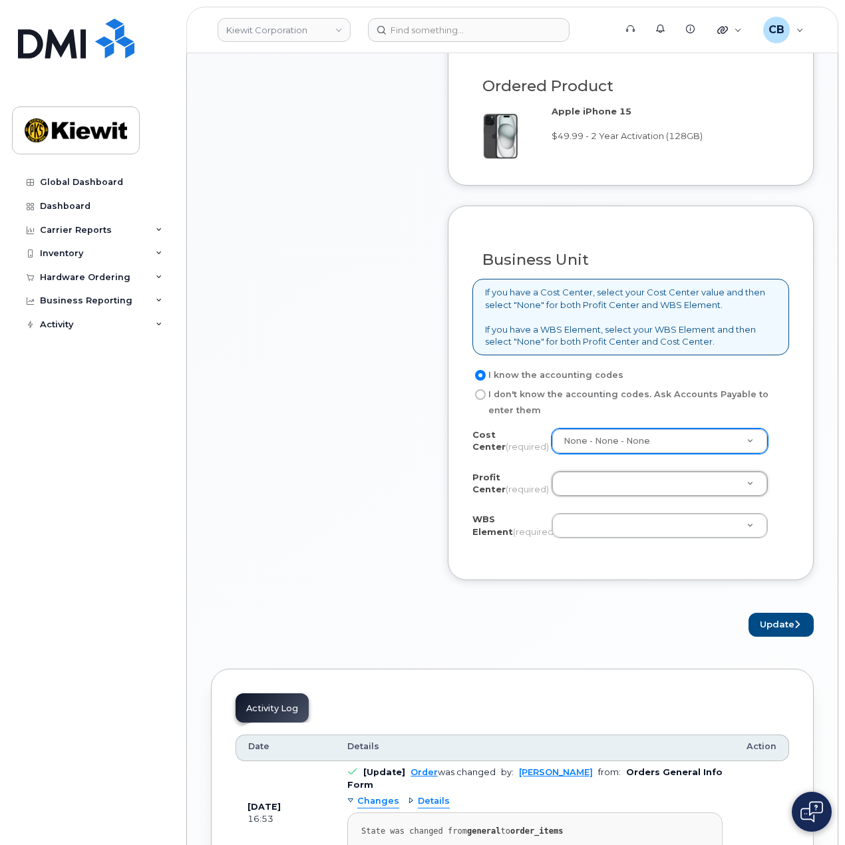
type input "n"
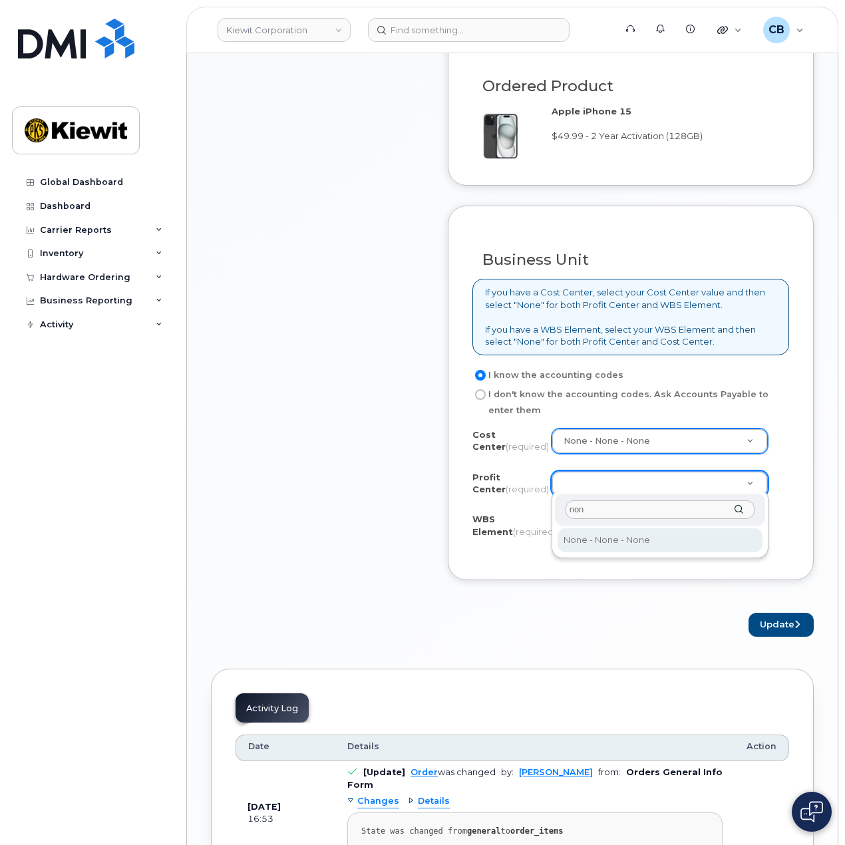
type input "none"
select select "None"
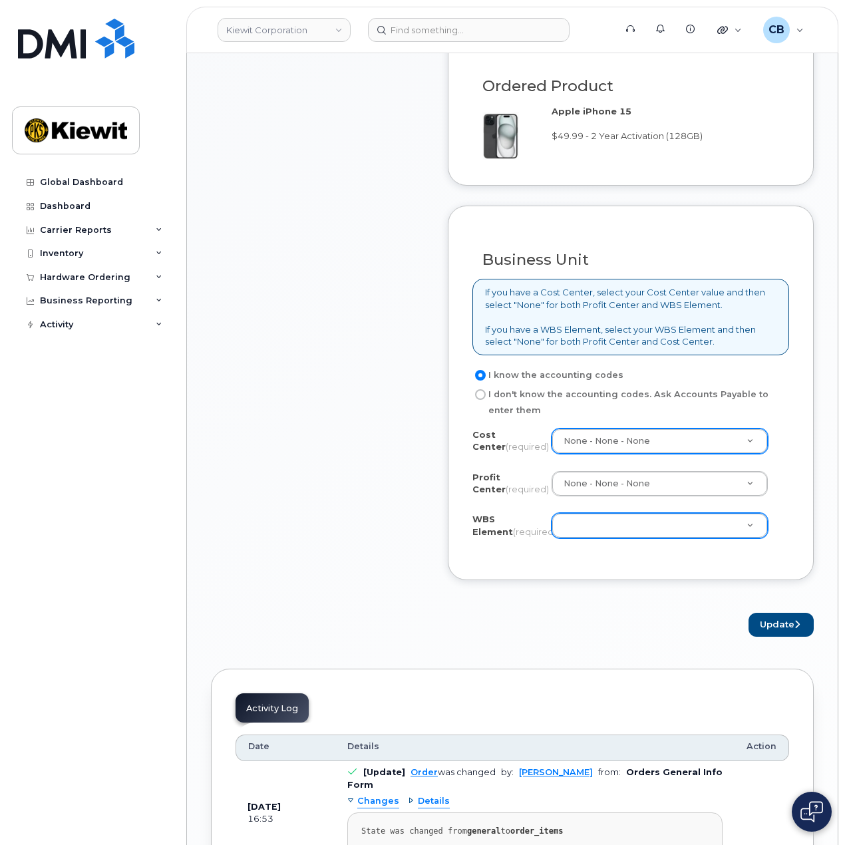
click at [588, 506] on div "Cost Center (required) None - None - None None Profit Center (required) None - …" at bounding box center [630, 492] width 317 height 127
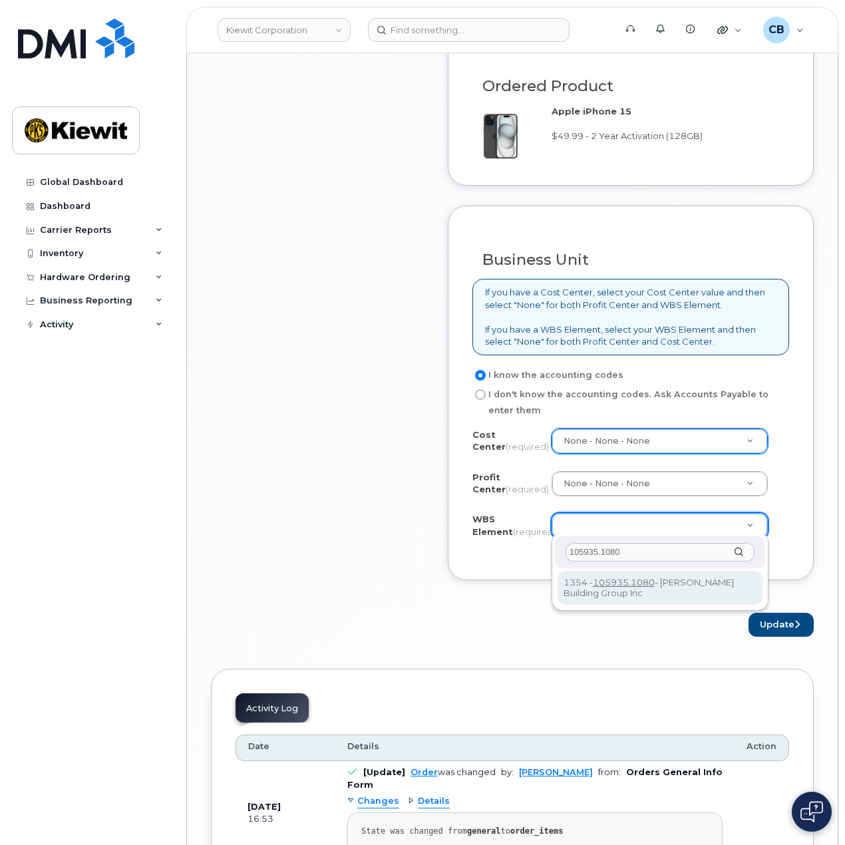
type input "105935.1080"
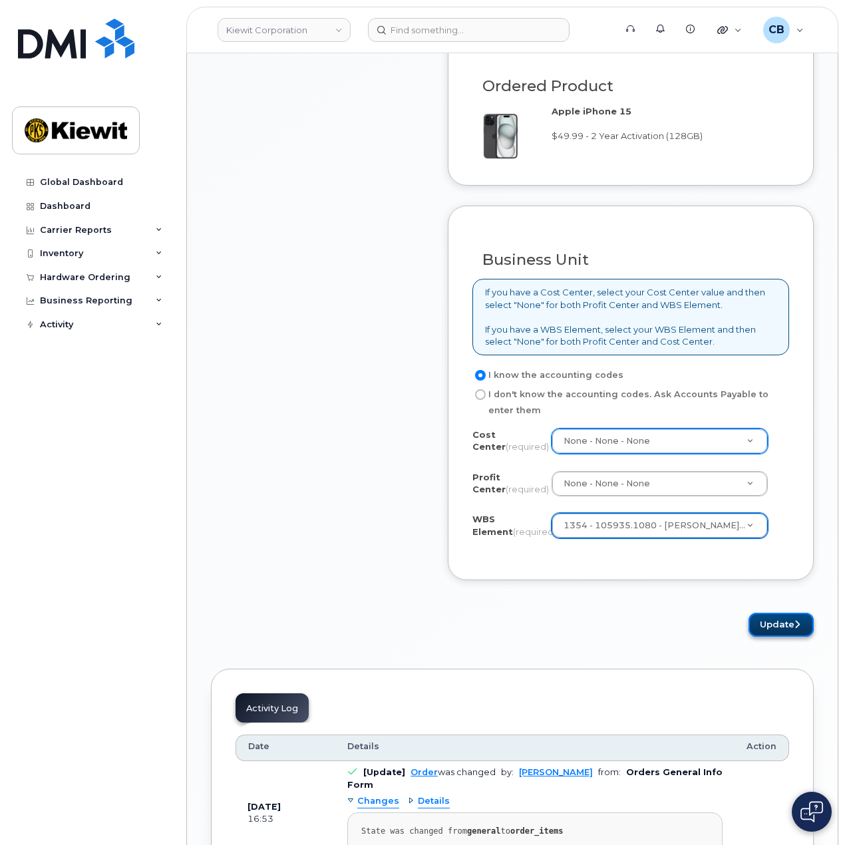
click at [759, 616] on button "Update" at bounding box center [781, 625] width 65 height 25
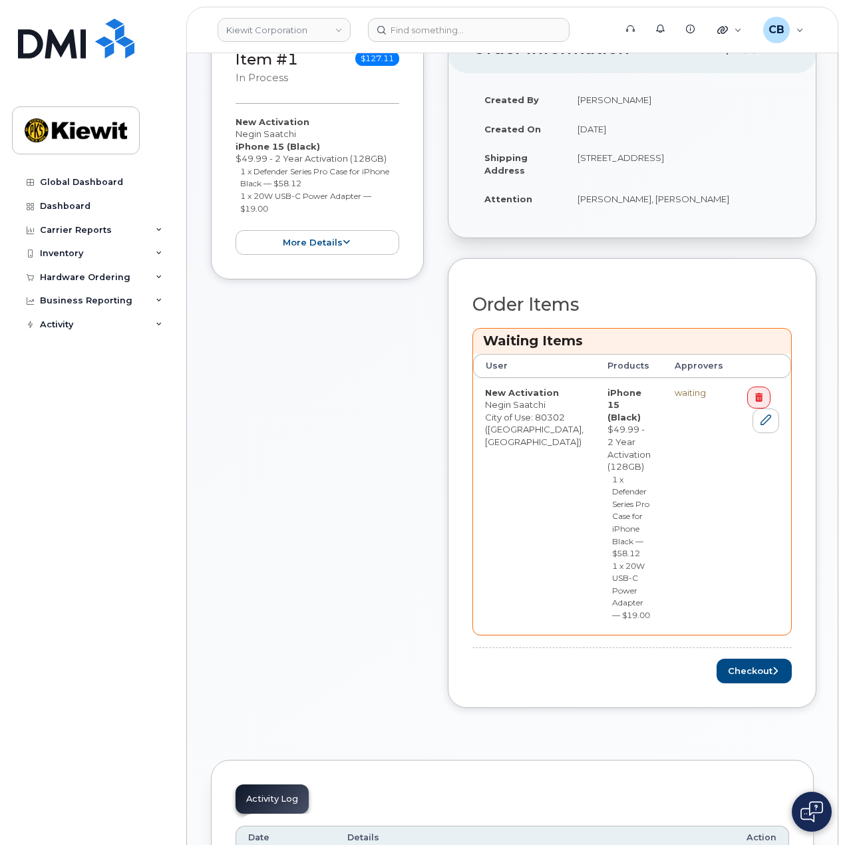
scroll to position [399, 0]
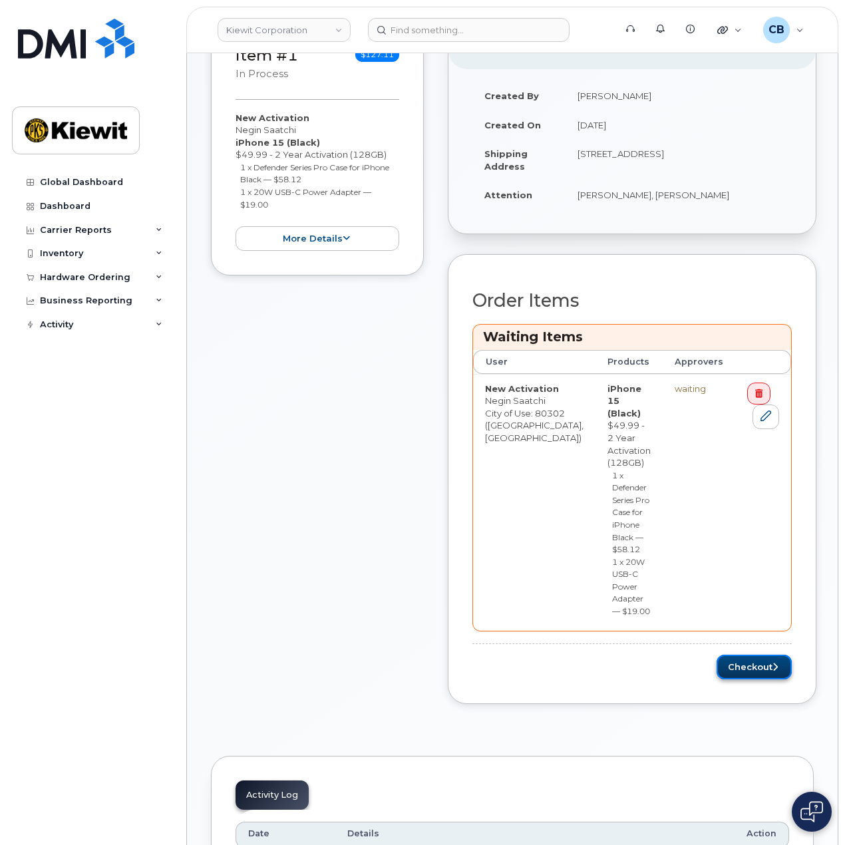
click at [751, 655] on button "Checkout" at bounding box center [754, 667] width 75 height 25
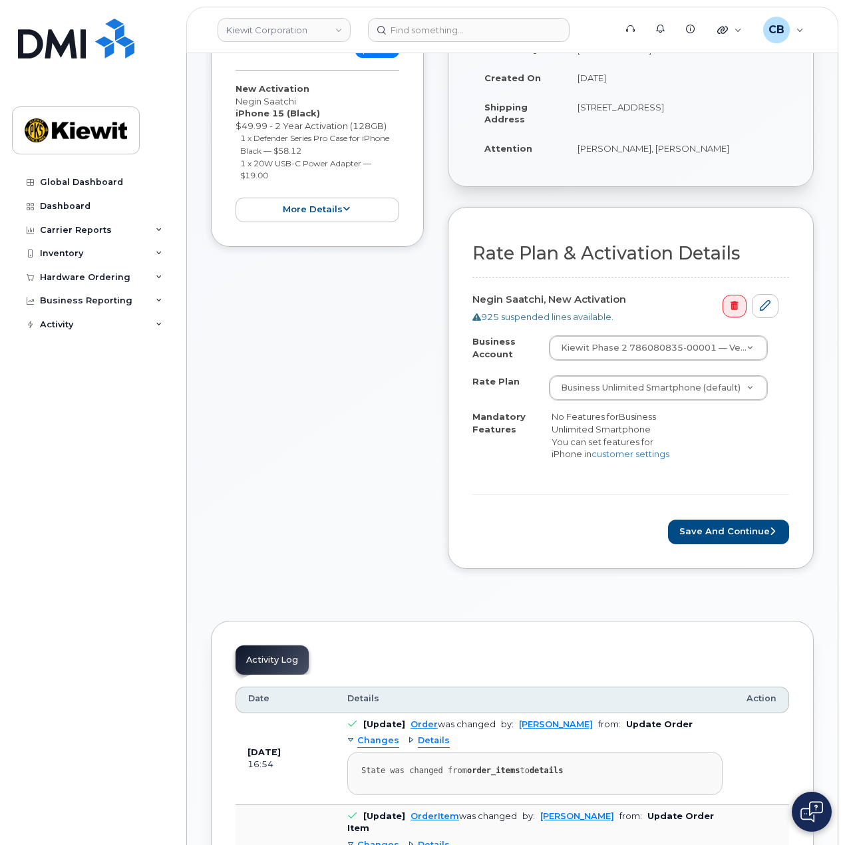
scroll to position [333, 0]
click at [686, 526] on button "Save and Continue" at bounding box center [728, 531] width 121 height 25
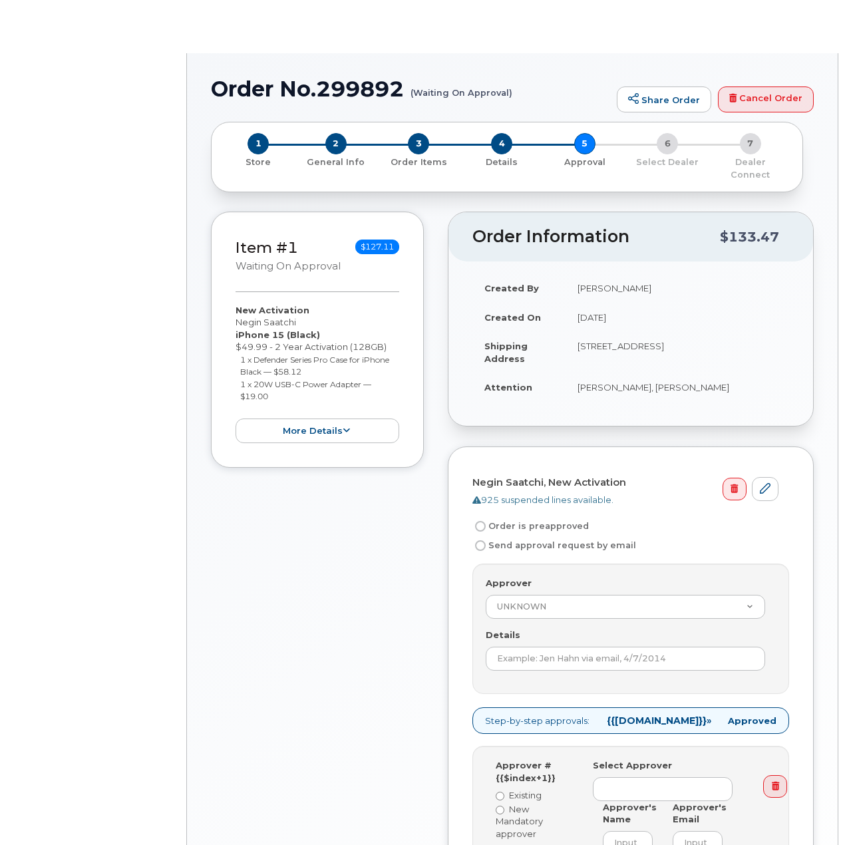
radio input "true"
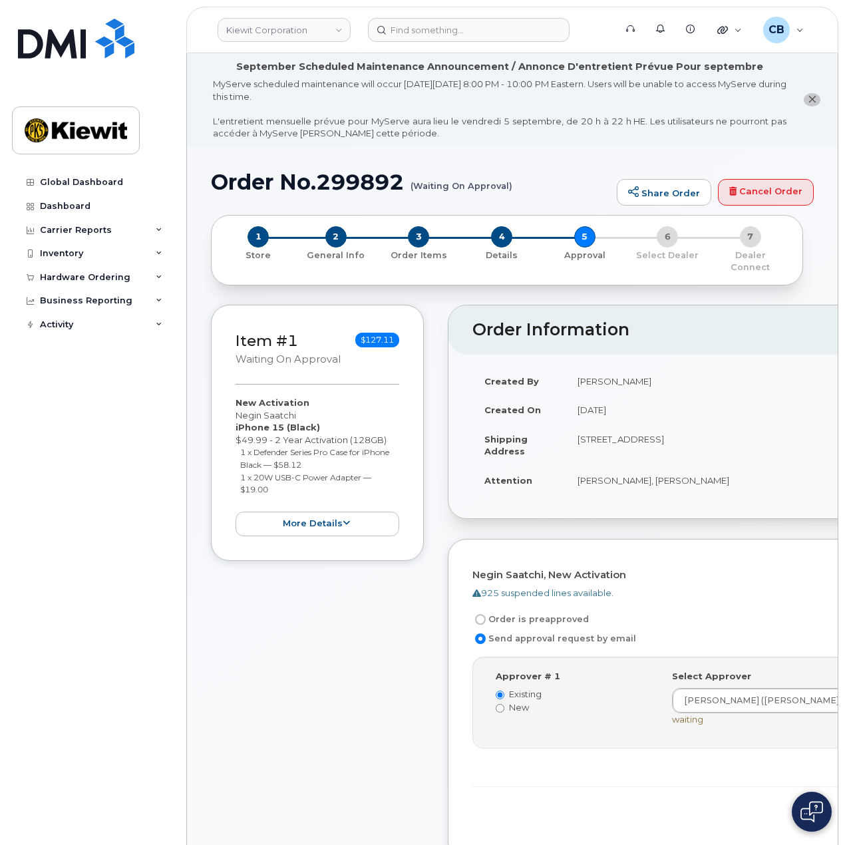
click at [365, 180] on h1 "Order No.299892 (Waiting On Approval)" at bounding box center [410, 181] width 399 height 23
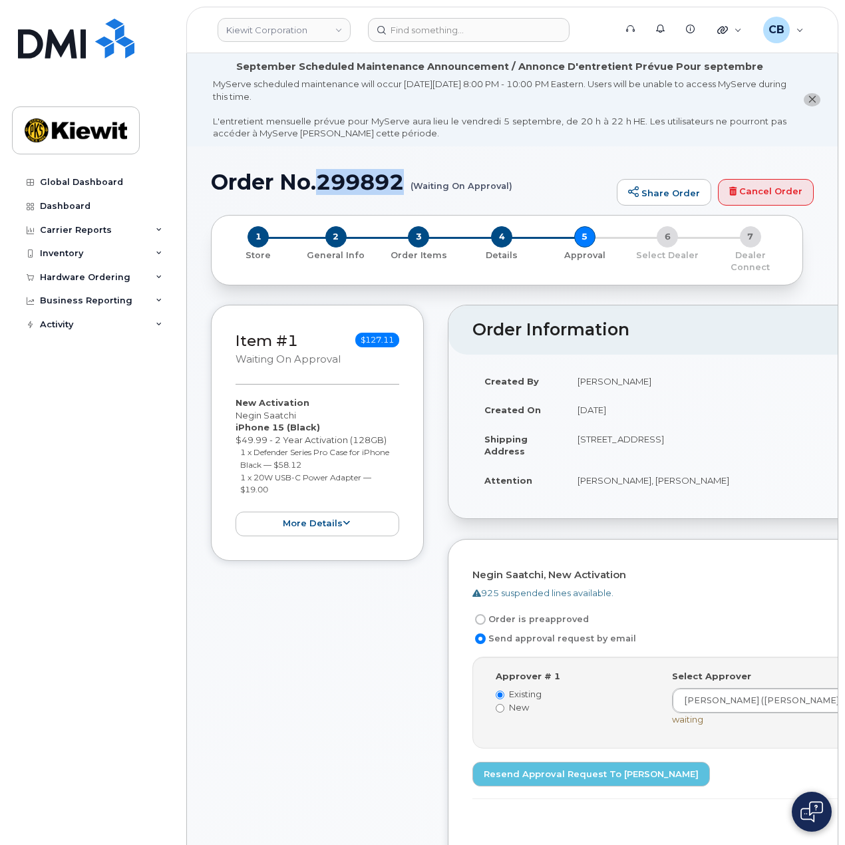
click at [365, 180] on h1 "Order No.299892 (Waiting On Approval)" at bounding box center [410, 181] width 399 height 23
copy h1 "299892"
click at [319, 621] on div "Item #1 Waiting On Approval $127.11 New Activation Negin Saatchi iPhone 15 (Bla…" at bounding box center [317, 599] width 213 height 588
